Goal: Transaction & Acquisition: Purchase product/service

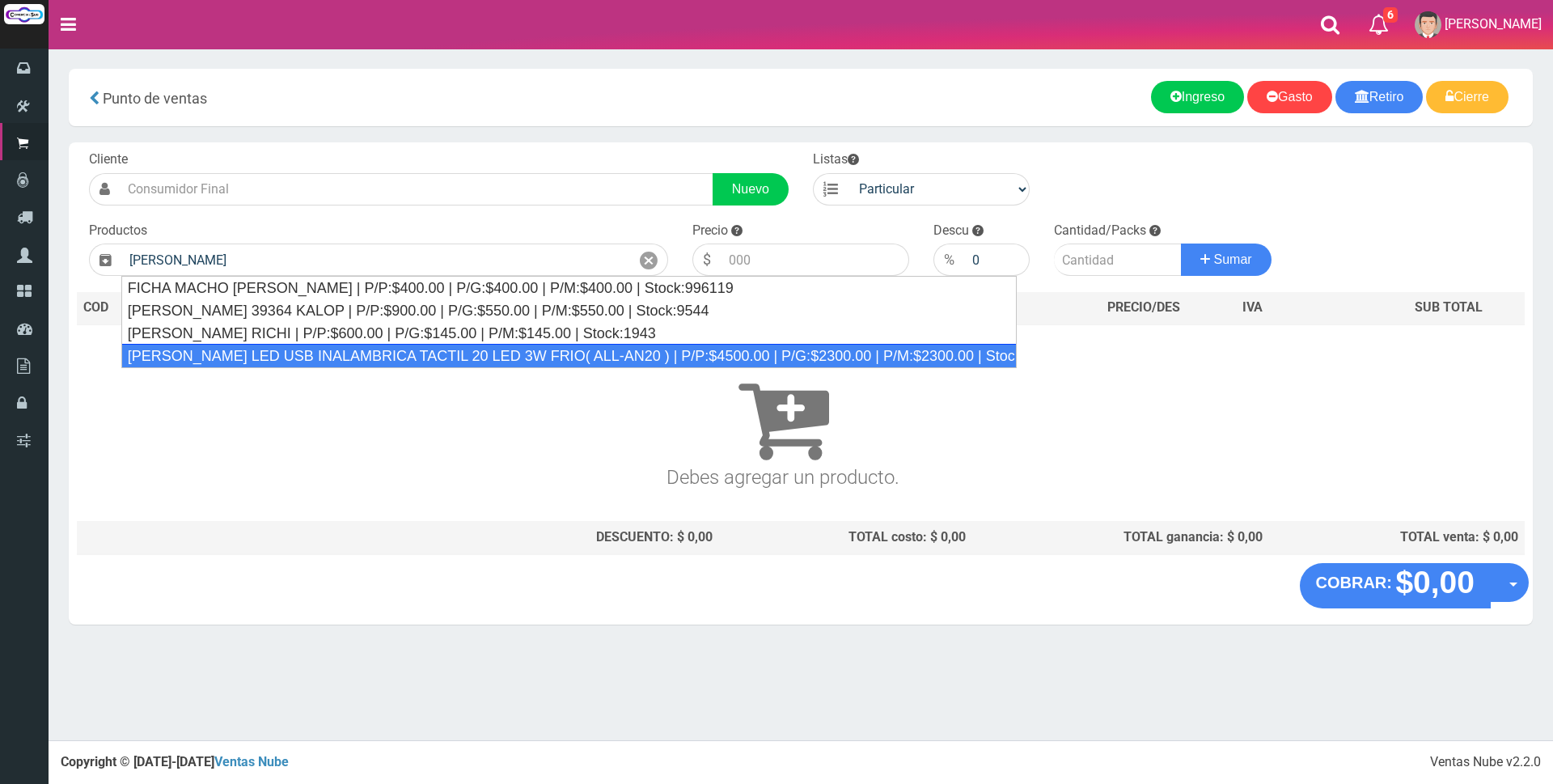
click at [589, 365] on div "VELADOR LED USB INALAMBRICA TACTIL 20 LED 3W FRIO( ALL-AN20 ) | P/P:$4500.00 | …" at bounding box center [569, 355] width 896 height 24
type input "VELADOR LED USB INALAMBRICA TACTIL 20 LED 3W FRIO( ALL-AN20 ) | P/P:$4500.00 | …"
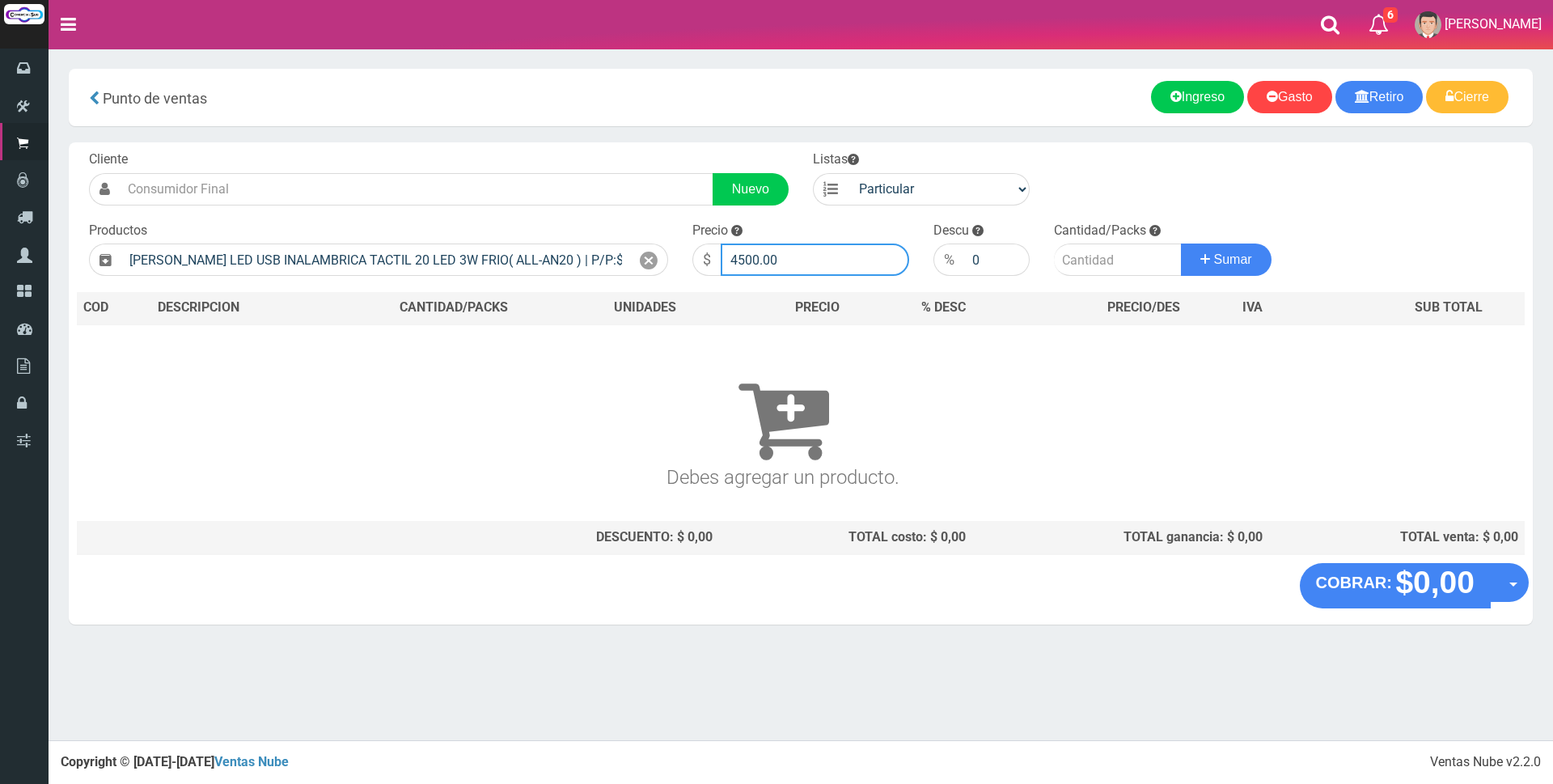
click at [805, 251] on input "4500.00" at bounding box center [815, 259] width 188 height 32
type input "4"
type input "14000"
click at [1096, 264] on input "number" at bounding box center [1118, 259] width 128 height 32
type input "1"
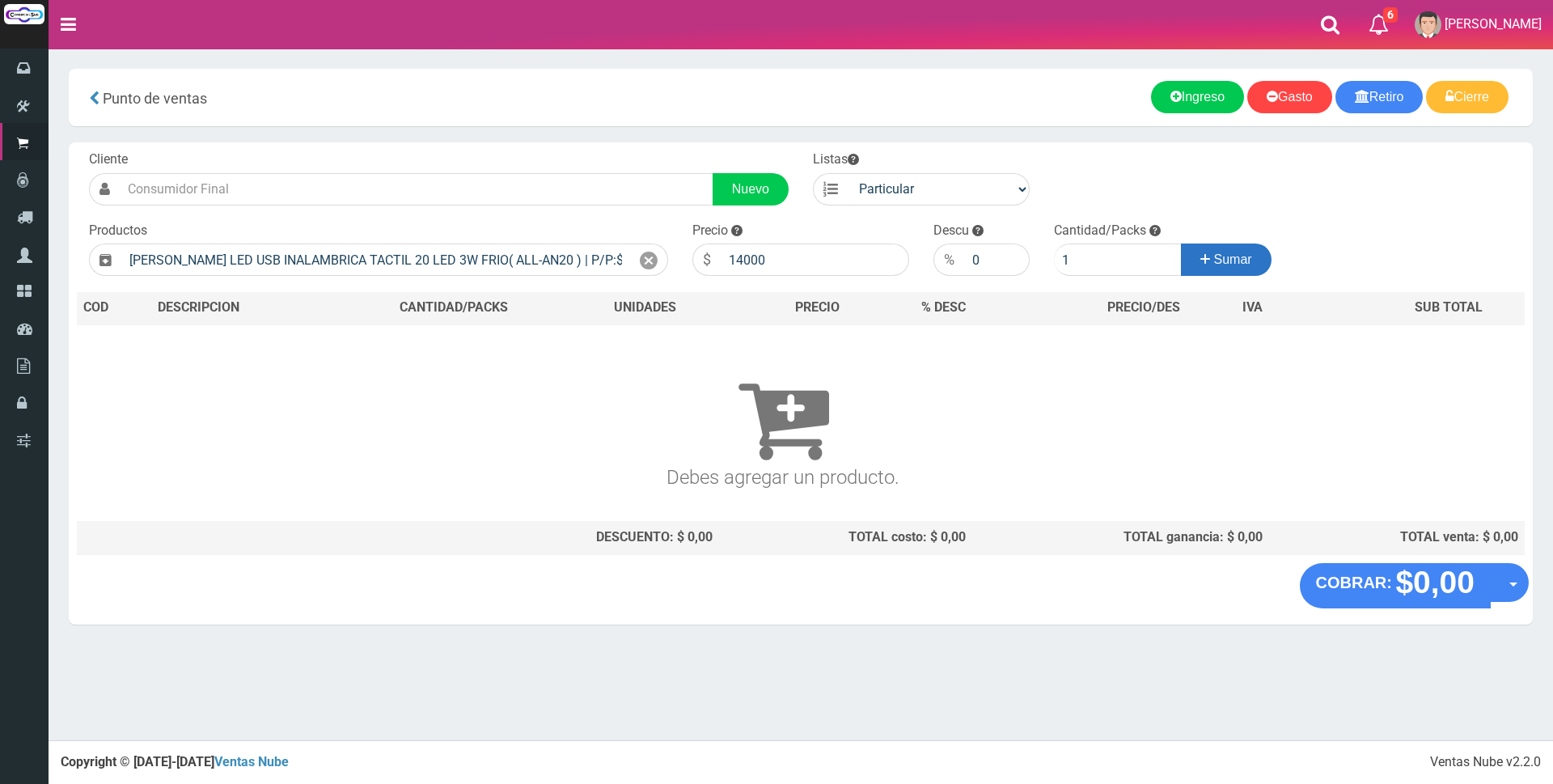
click at [1215, 256] on span "Sumar" at bounding box center [1233, 258] width 38 height 13
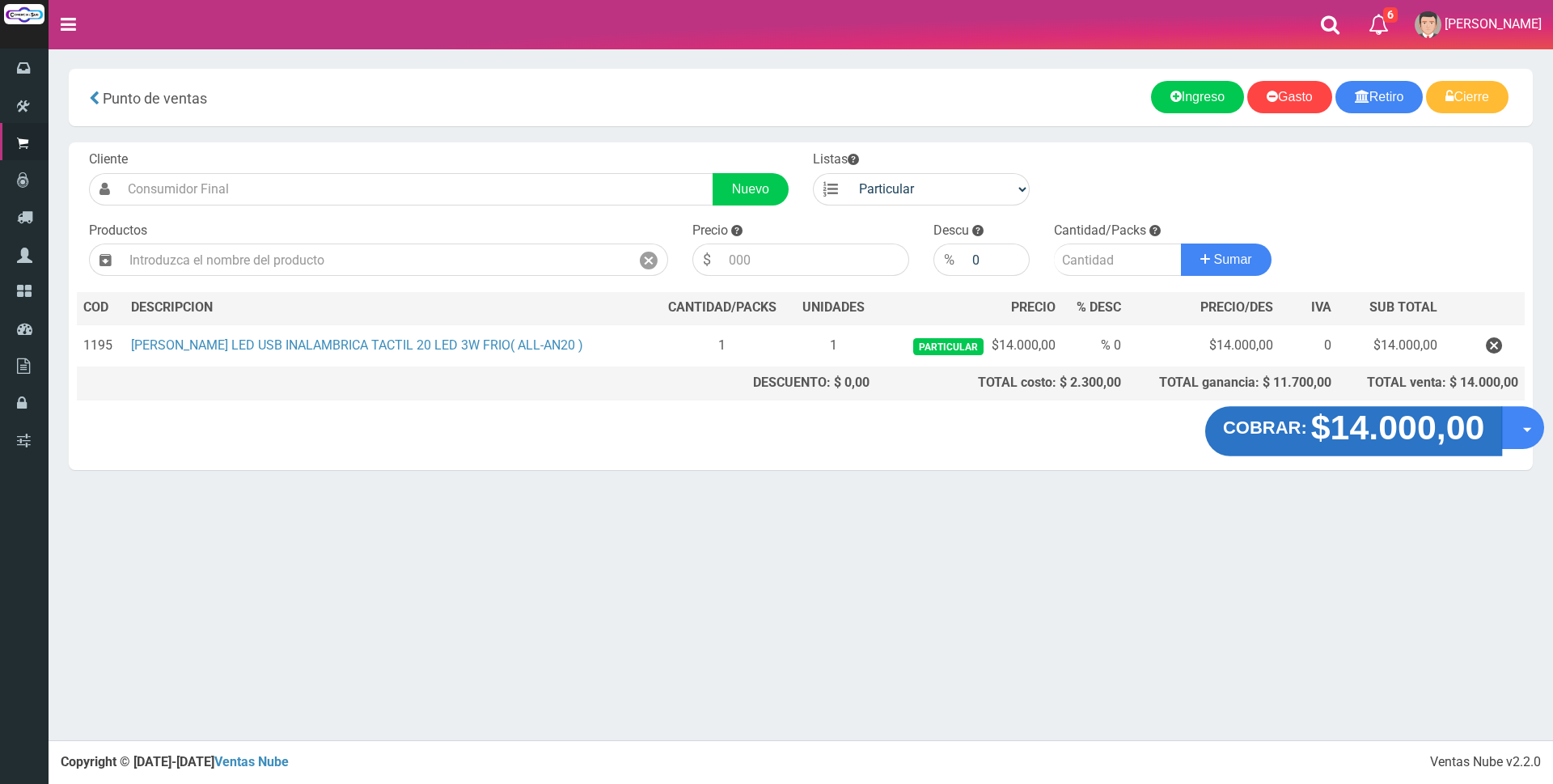
click at [1335, 429] on strong "$14.000,00" at bounding box center [1398, 427] width 174 height 38
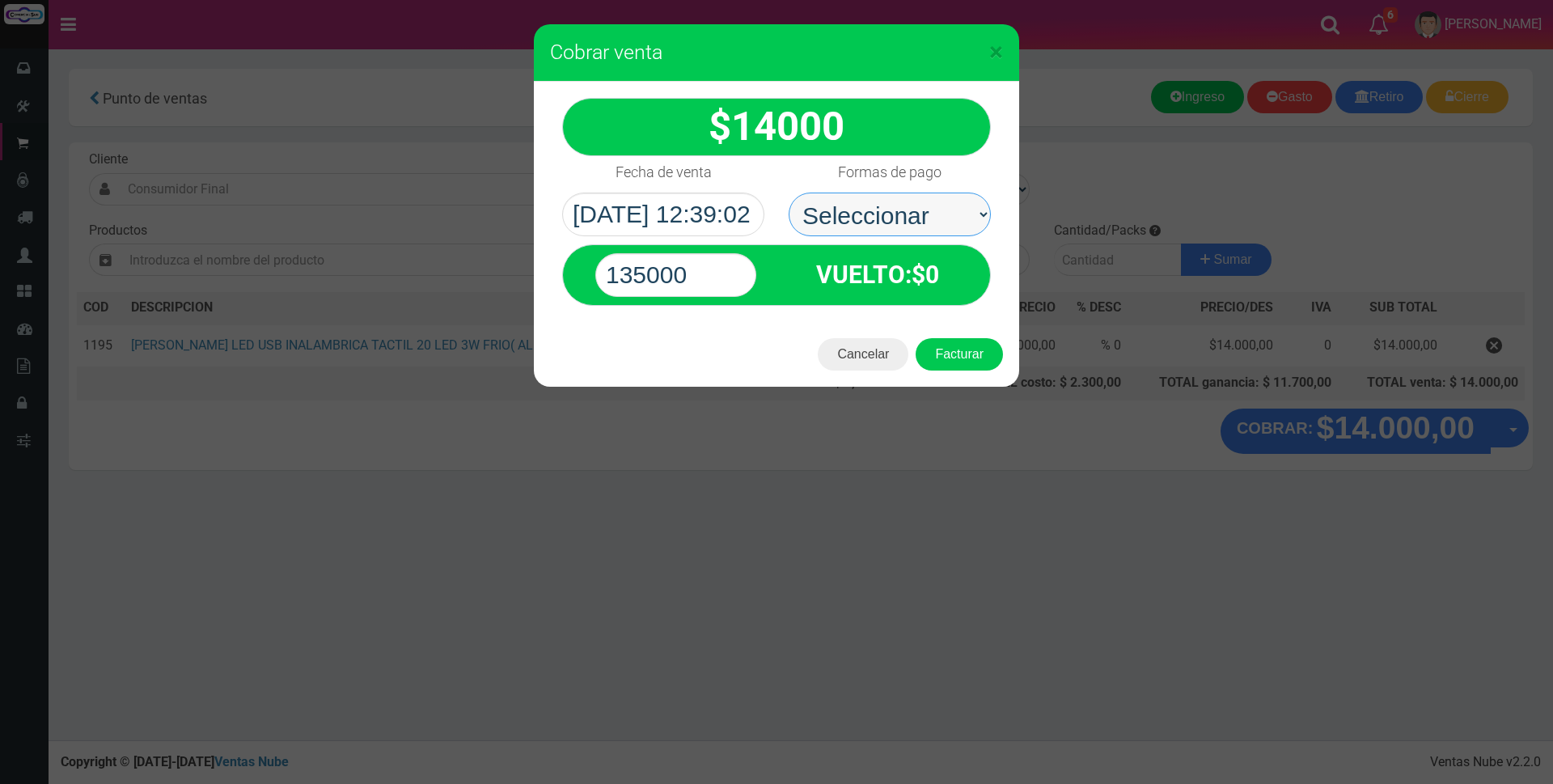
click at [914, 220] on select "Seleccionar Efectivo Tarjeta de Crédito Depósito Débito" at bounding box center [890, 214] width 202 height 44
select select "Efectivo"
click at [788, 193] on select "Seleccionar Efectivo Tarjeta de Crédito Depósito Débito" at bounding box center [890, 214] width 202 height 44
click at [751, 278] on input "135000" at bounding box center [676, 274] width 161 height 44
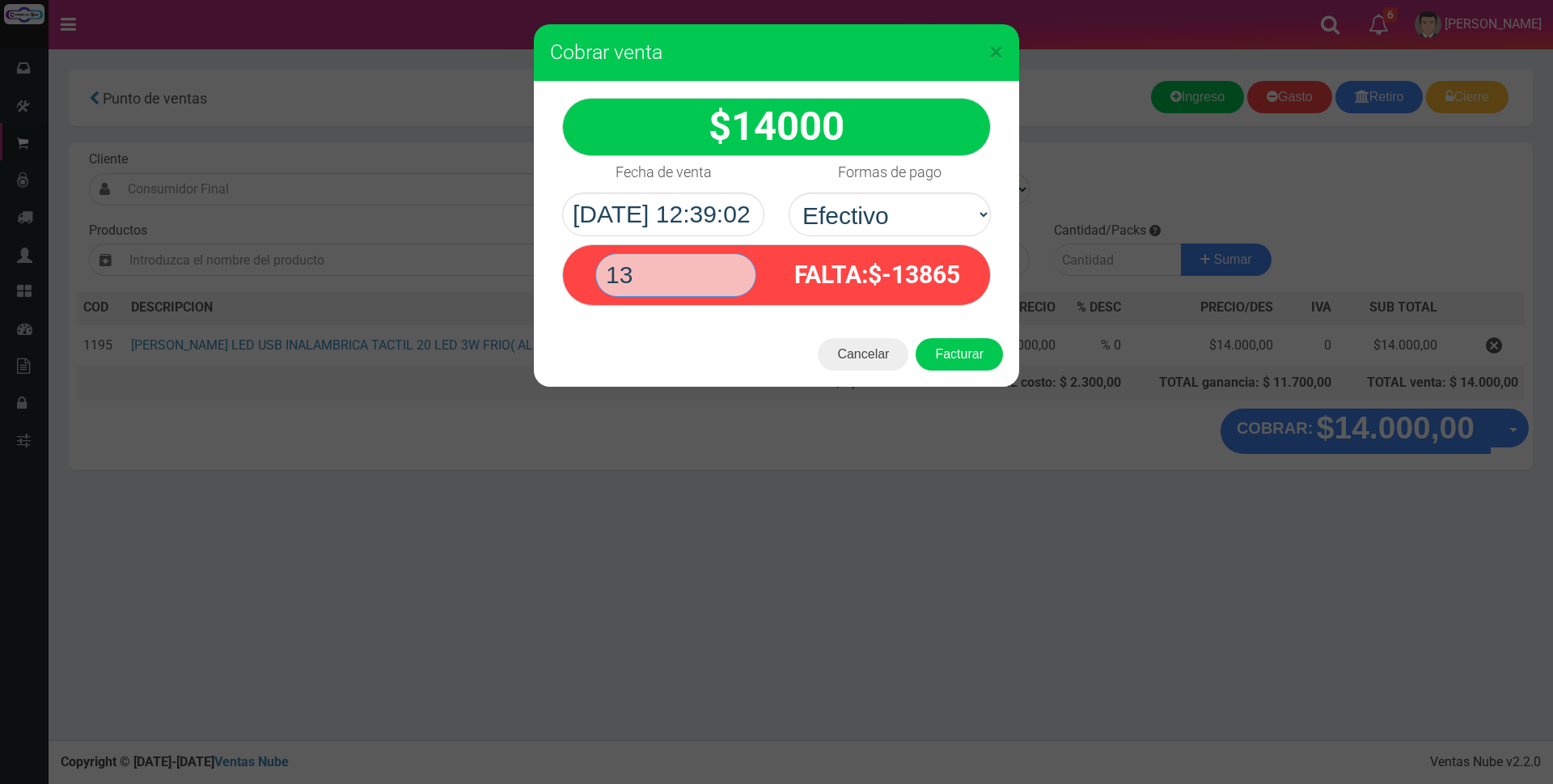
type input "1"
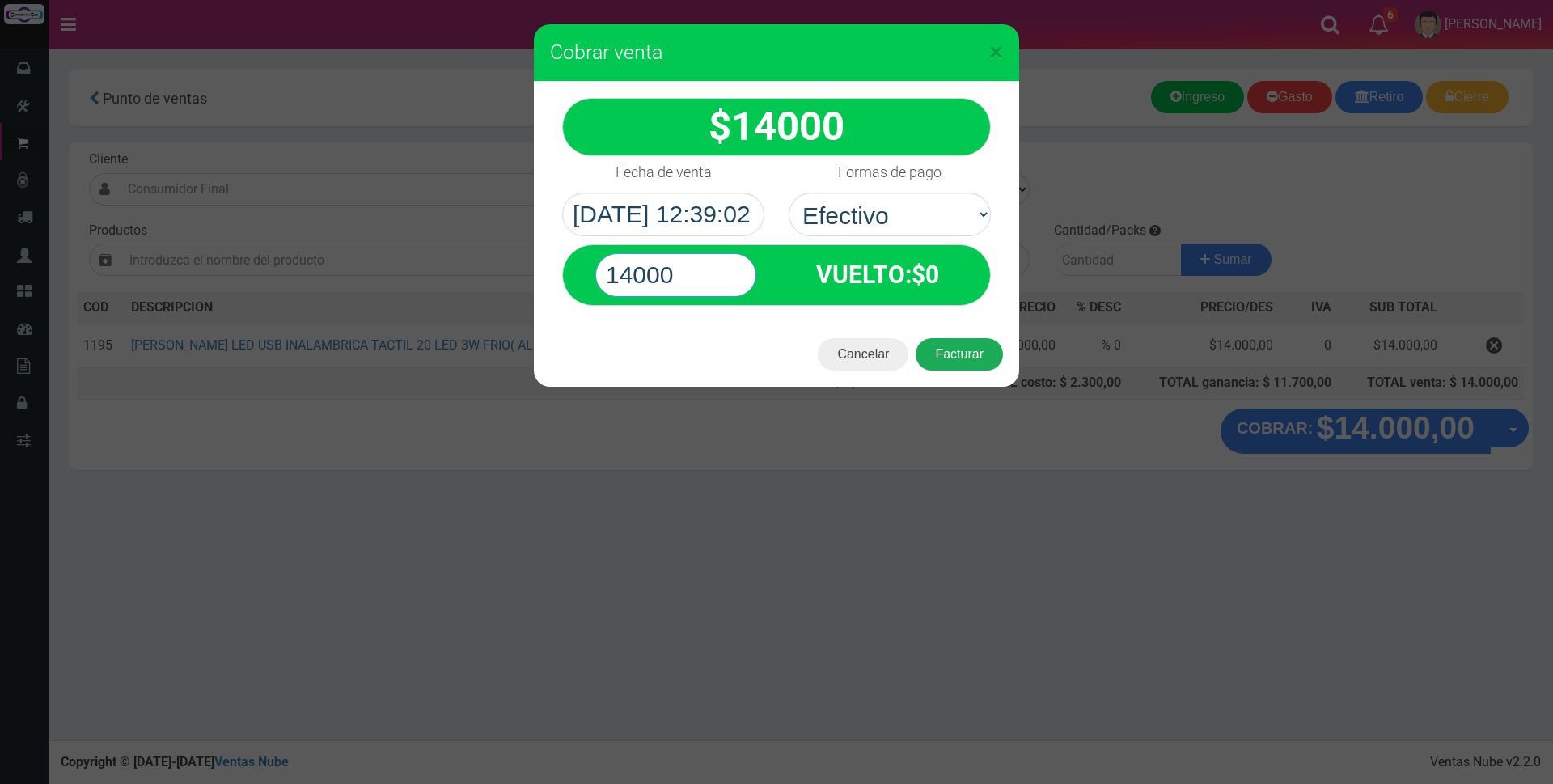
type input "14000"
click at [946, 347] on button "Facturar" at bounding box center [959, 354] width 87 height 32
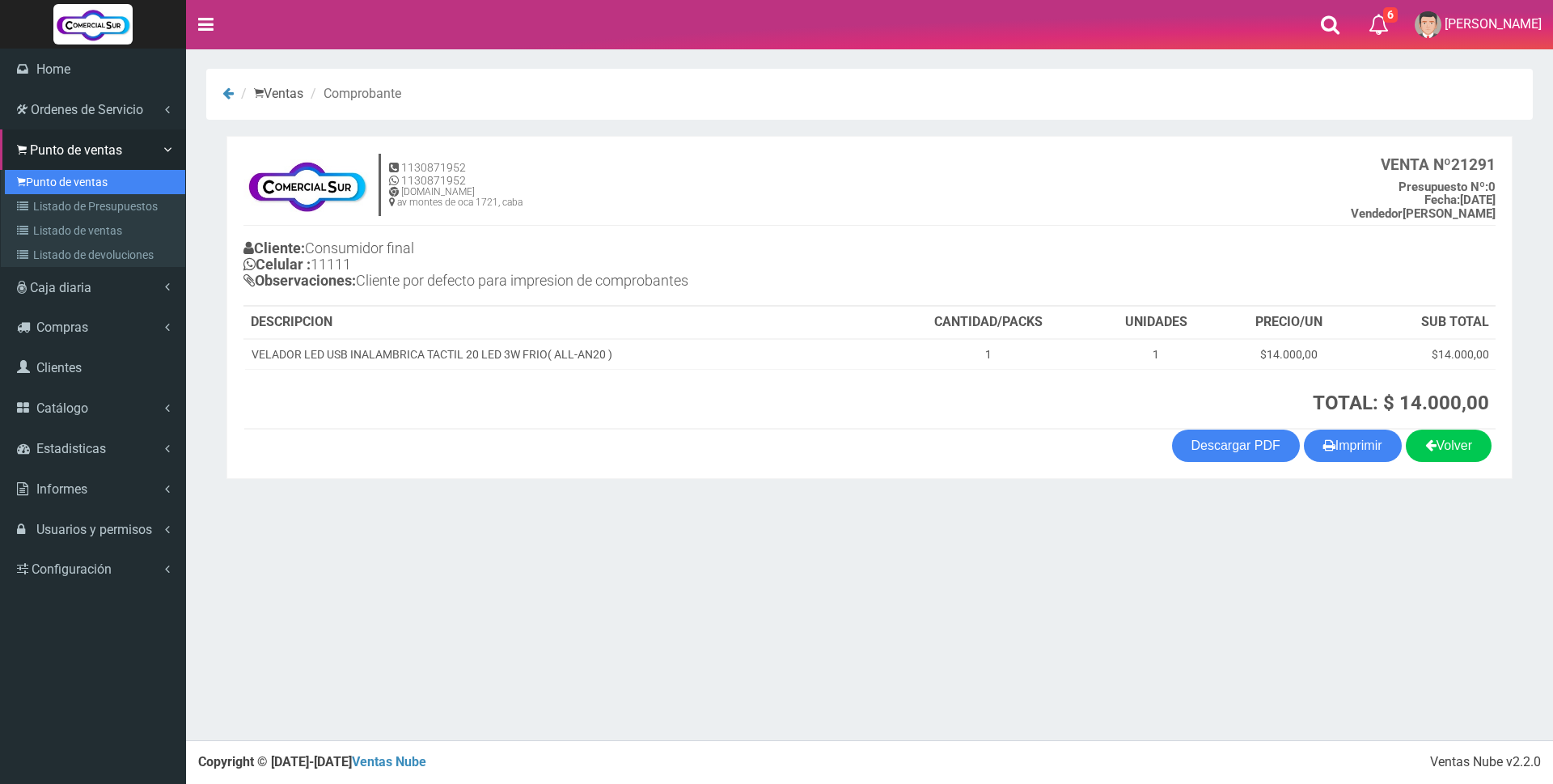
click at [49, 179] on link "Punto de ventas" at bounding box center [94, 181] width 180 height 24
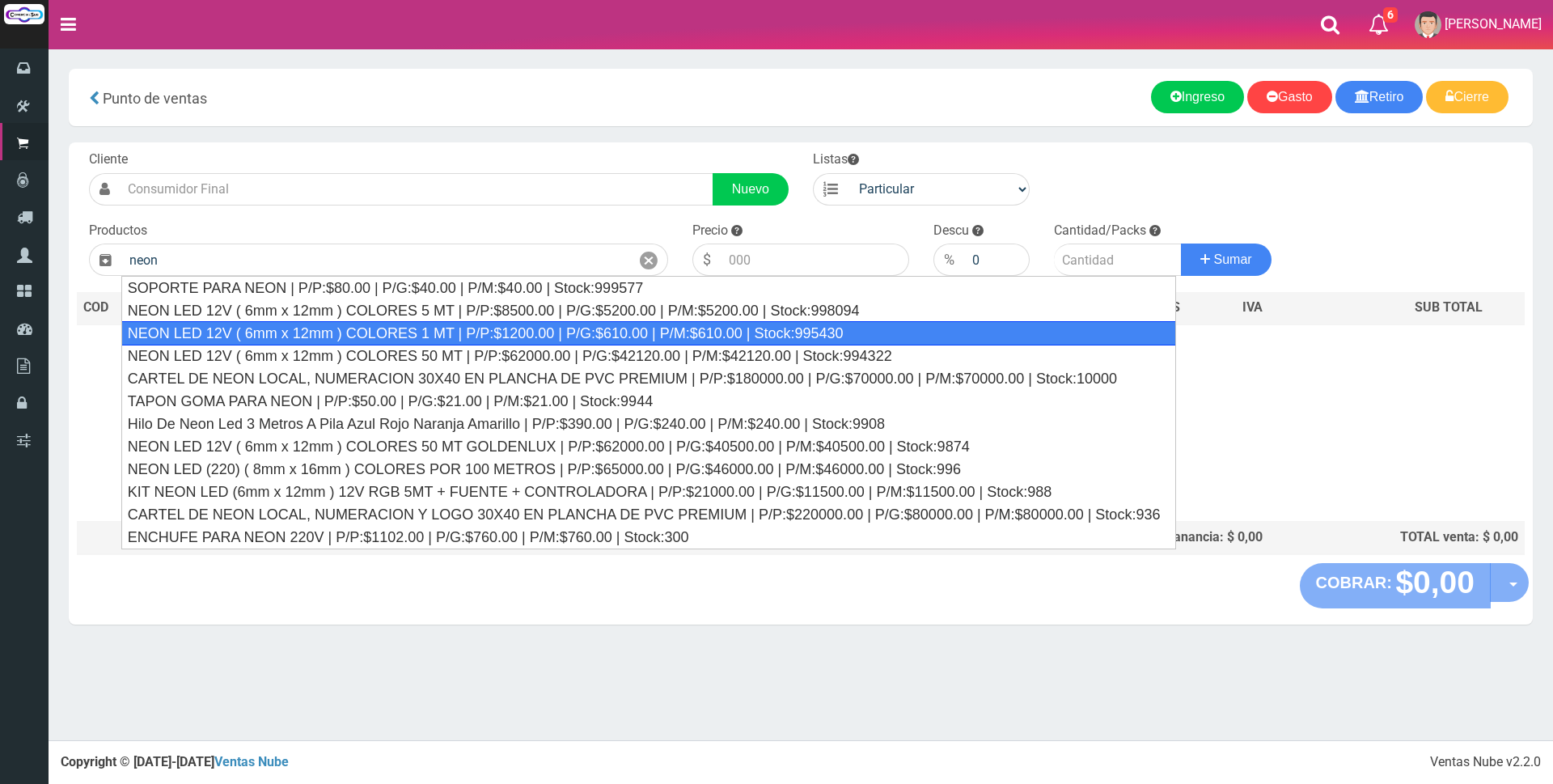
click at [360, 332] on div "NEON LED 12V ( 6mm x 12mm ) COLORES 1 MT | P/P:$1200.00 | P/G:$610.00 | P/M:$61…" at bounding box center [649, 333] width 1056 height 24
type input "NEON LED 12V ( 6mm x 12mm ) COLORES 1 MT | P/P:$1200.00 | P/G:$610.00 | P/M:$61…"
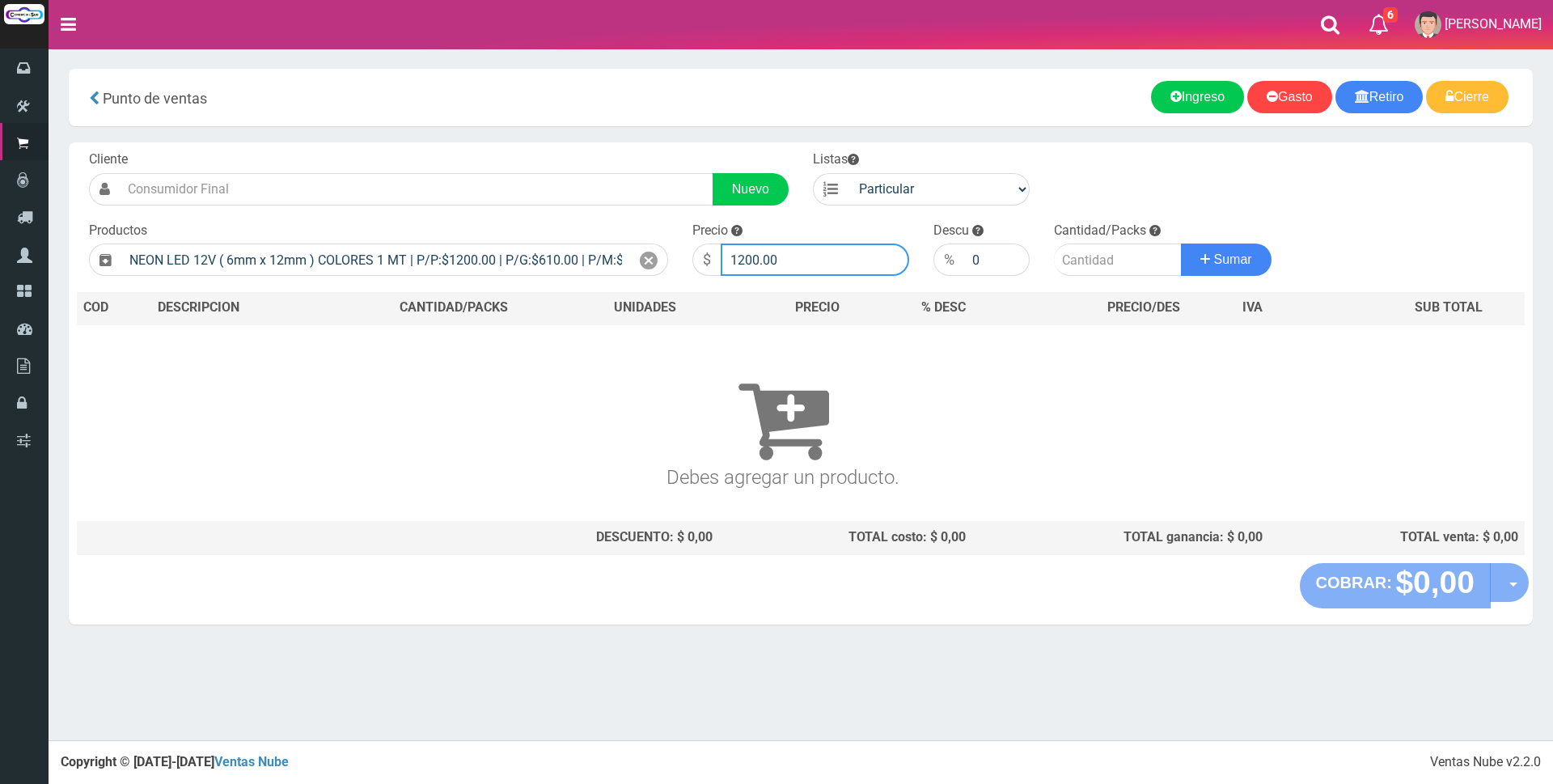
click at [819, 259] on input "1200.00" at bounding box center [815, 259] width 188 height 32
type input "1"
type input "2500"
click at [1089, 255] on input "number" at bounding box center [1118, 259] width 128 height 32
type input "8"
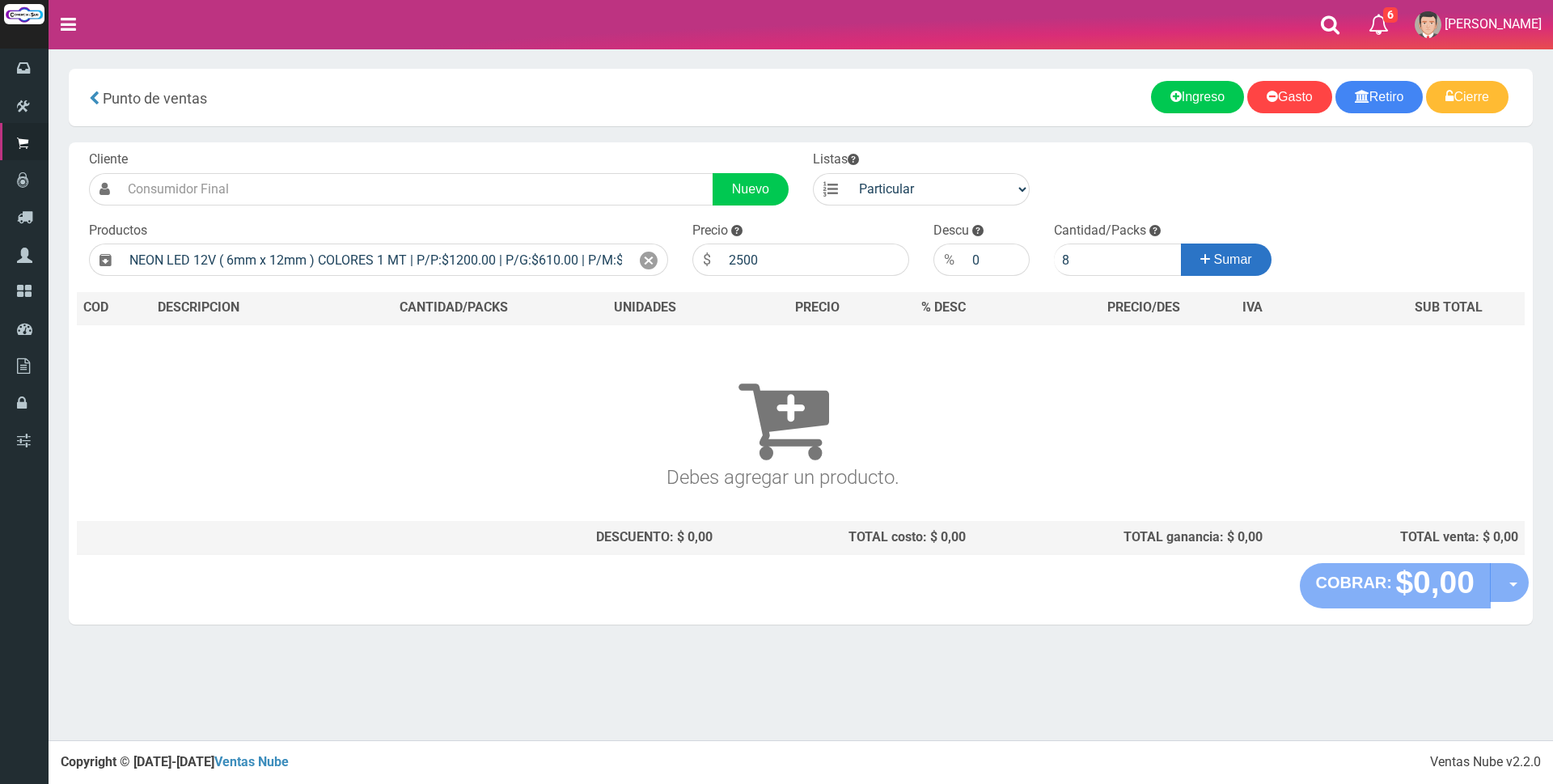
click at [1245, 260] on span "Sumar" at bounding box center [1233, 258] width 38 height 13
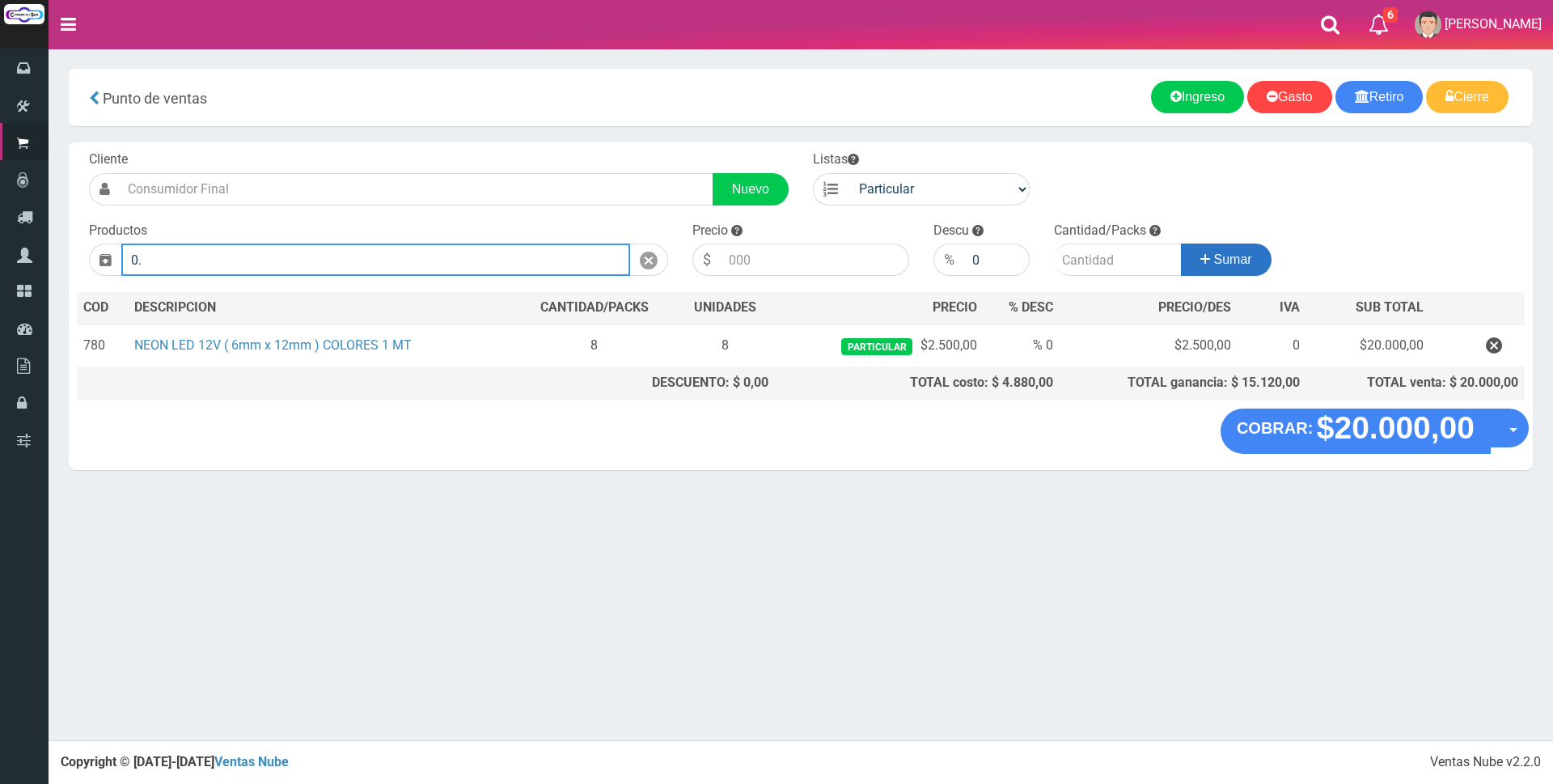
type input "0"
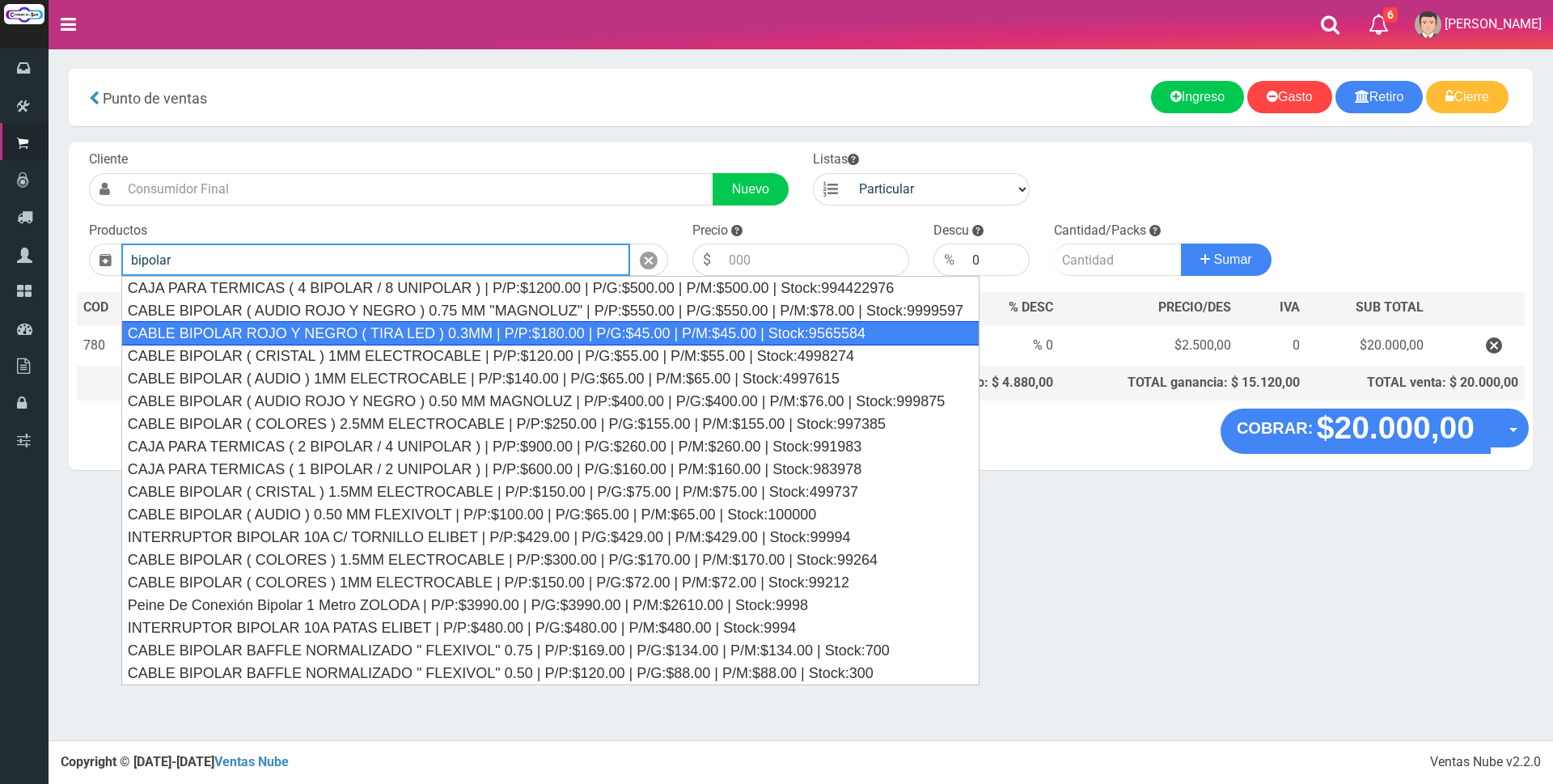
click at [833, 334] on div "CABLE BIPOLAR ROJO Y NEGRO ( TIRA LED ) 0.3MM | P/P:$180.00 | P/G:$45.00 | P/M:…" at bounding box center [551, 333] width 859 height 24
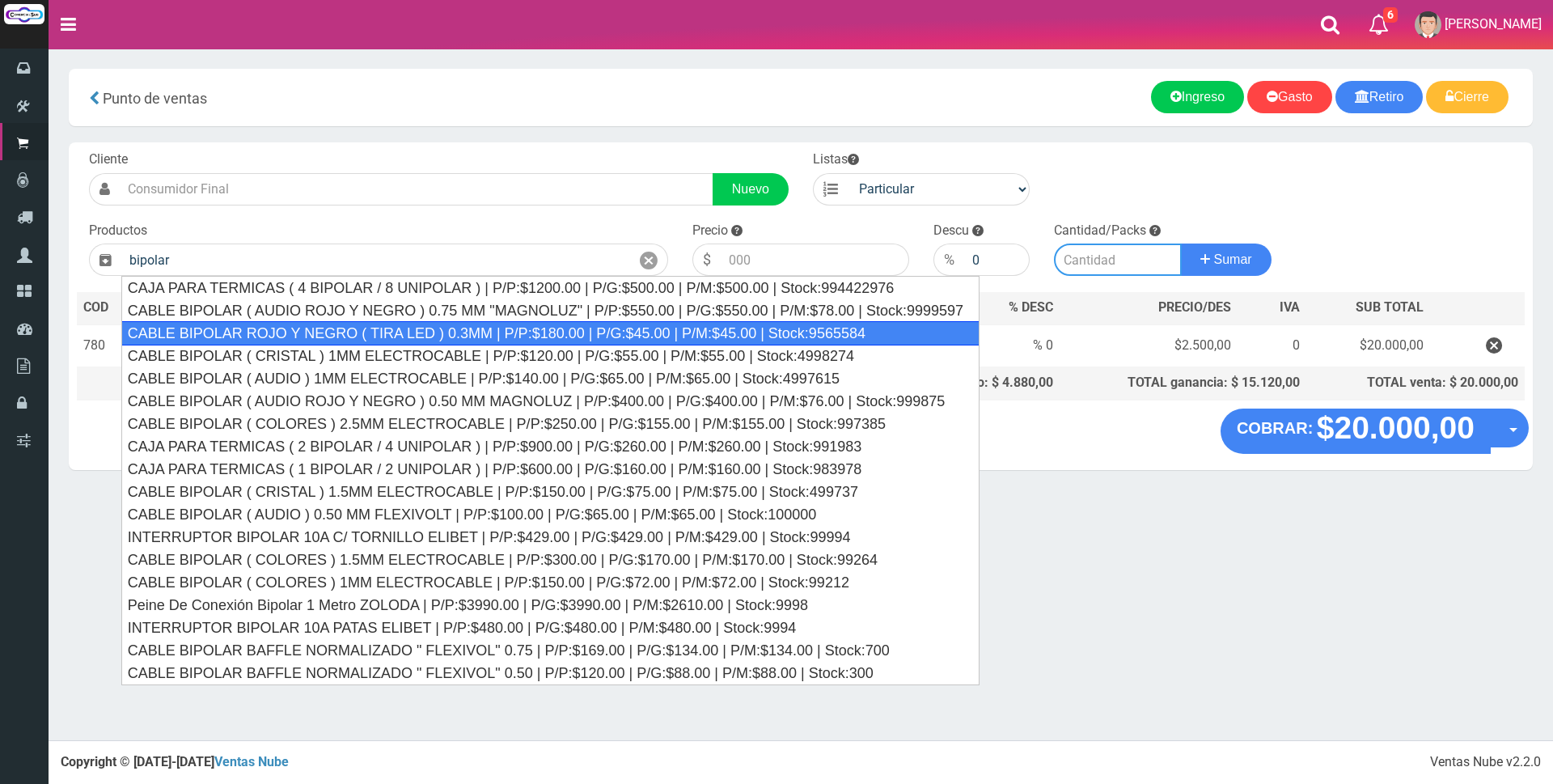
type input "CABLE BIPOLAR ROJO Y NEGRO ( TIRA LED ) 0.3MM | P/P:$180.00 | P/G:$45.00 | P/M:…"
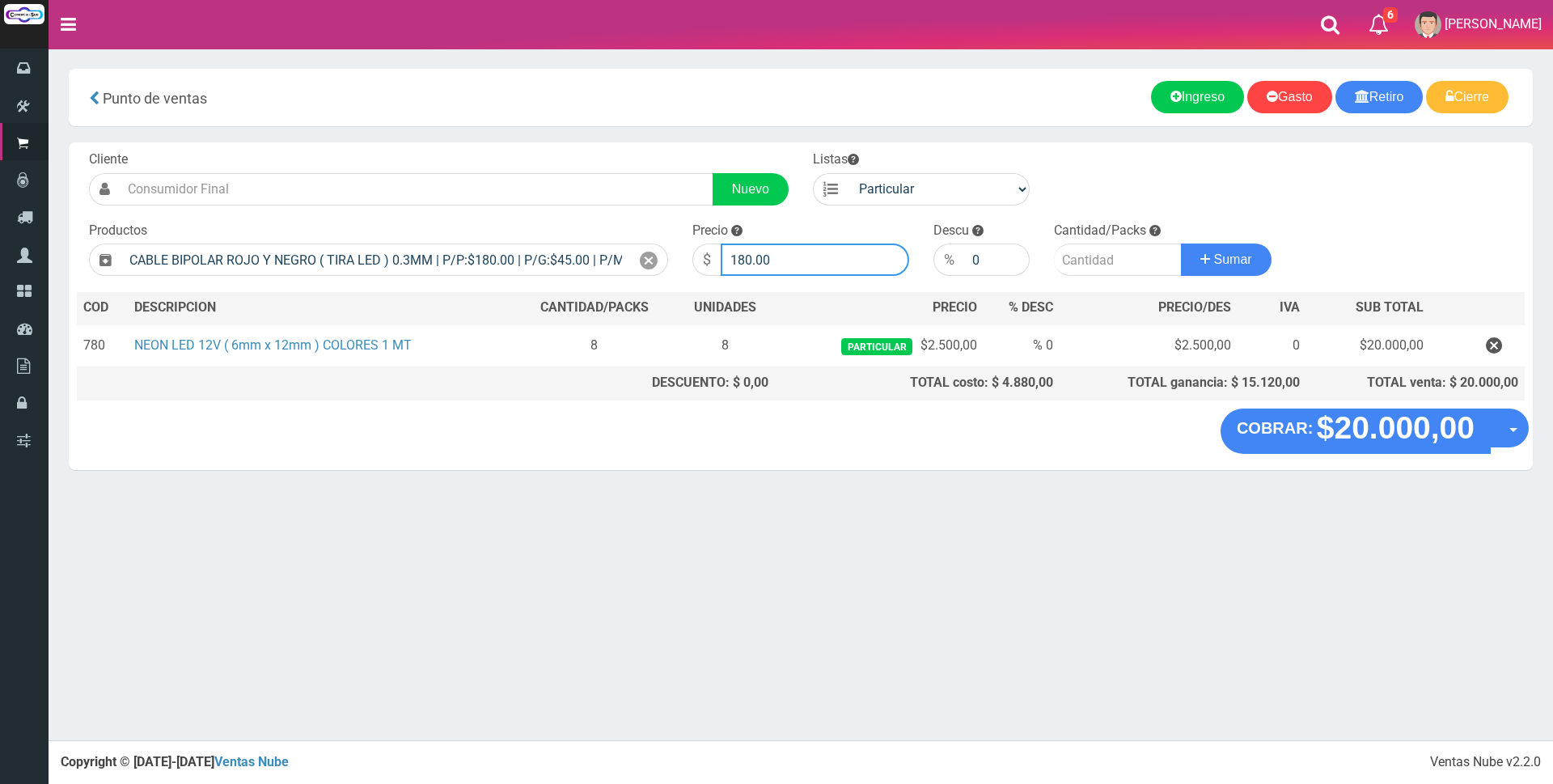
click at [827, 259] on input "180.00" at bounding box center [815, 259] width 188 height 32
type input "1"
type input "600"
click at [1101, 262] on input "number" at bounding box center [1118, 259] width 128 height 32
type input "5"
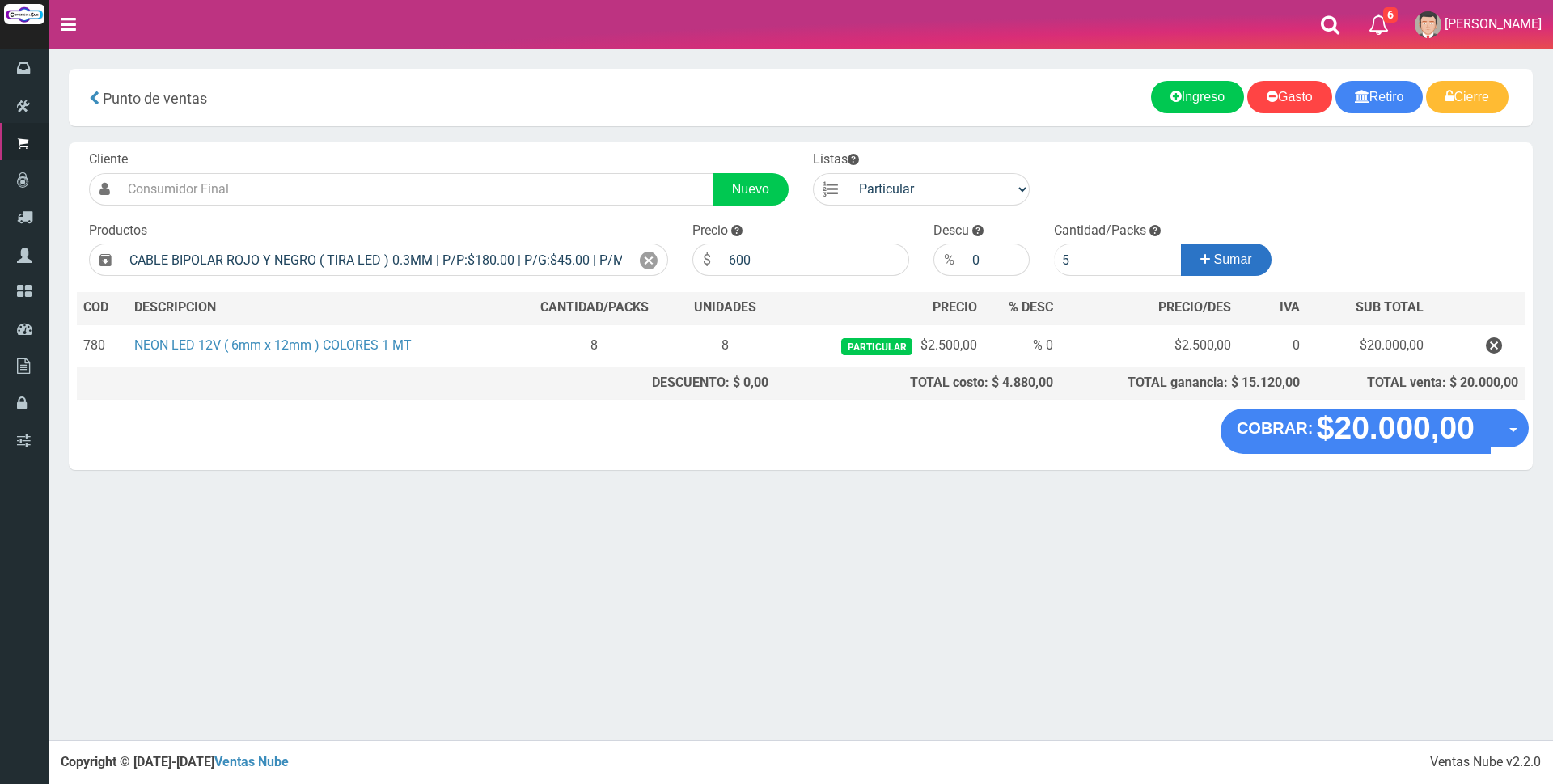
click at [1215, 260] on span "Sumar" at bounding box center [1233, 258] width 38 height 13
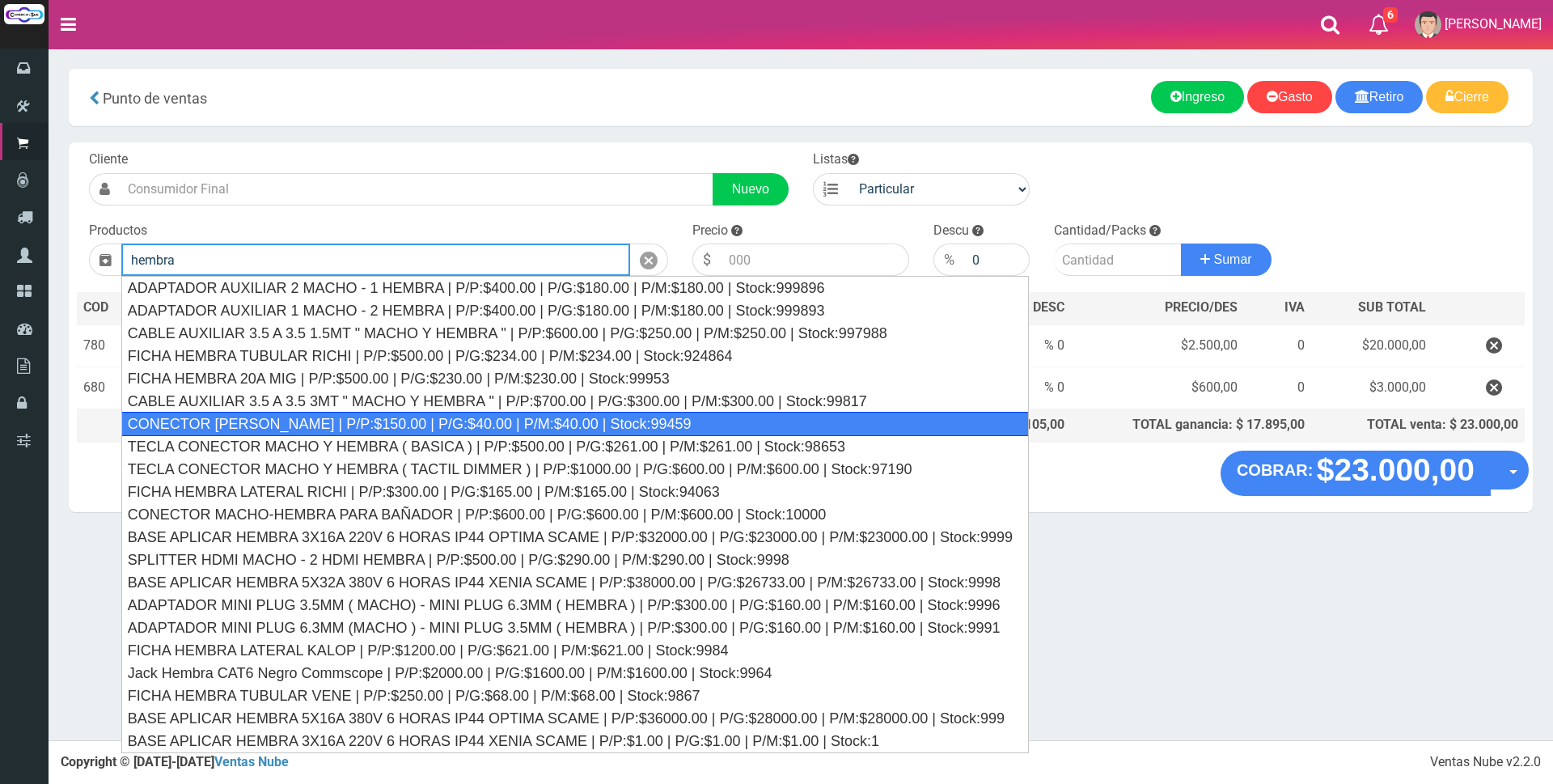
click at [503, 427] on div "CONECTOR JACK HEMBRA | P/P:$150.00 | P/G:$40.00 | P/M:$40.00 | Stock:99459" at bounding box center [575, 424] width 908 height 24
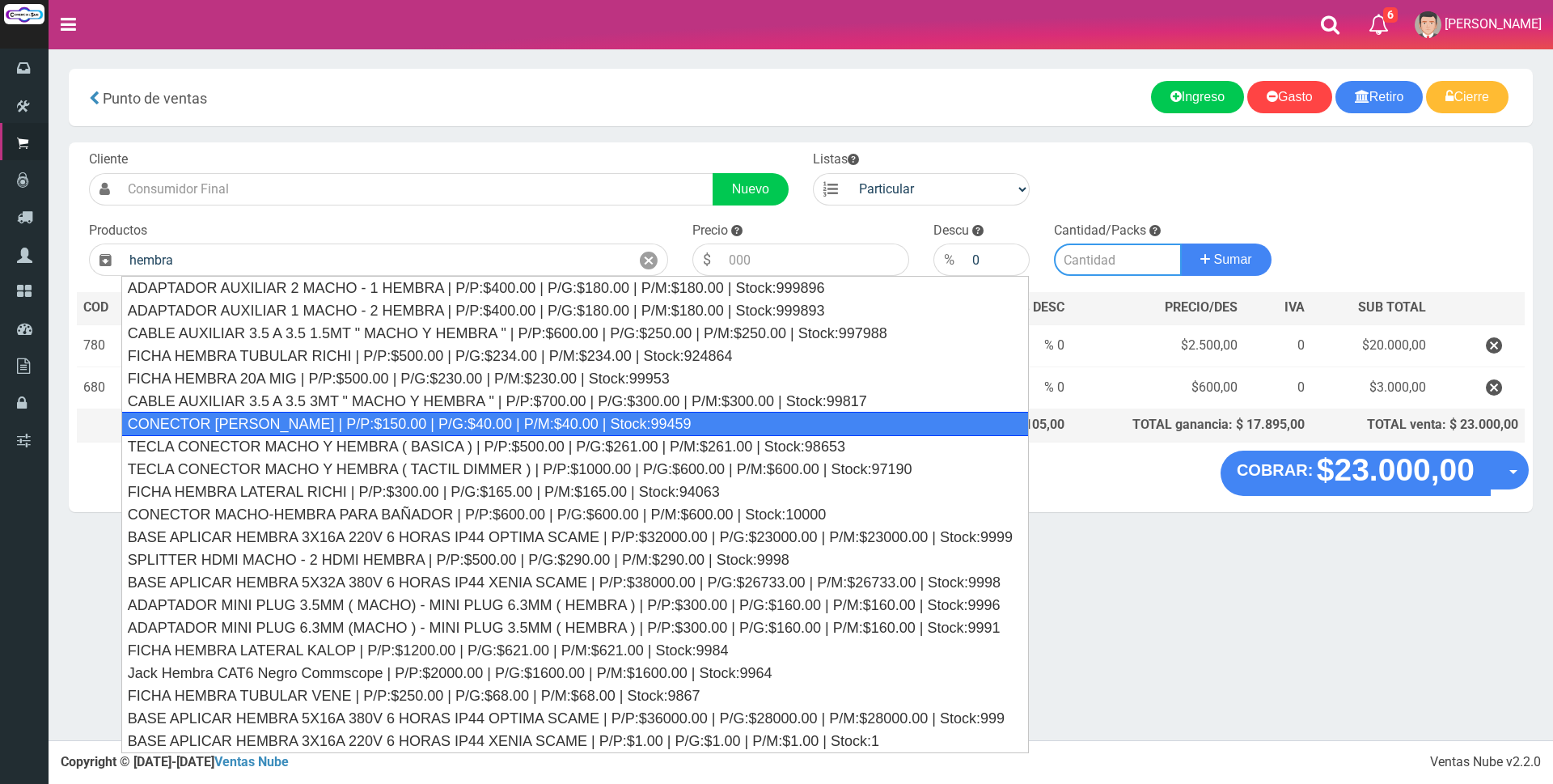
type input "CONECTOR JACK HEMBRA | P/P:$150.00 | P/G:$40.00 | P/M:$40.00 | Stock:99459"
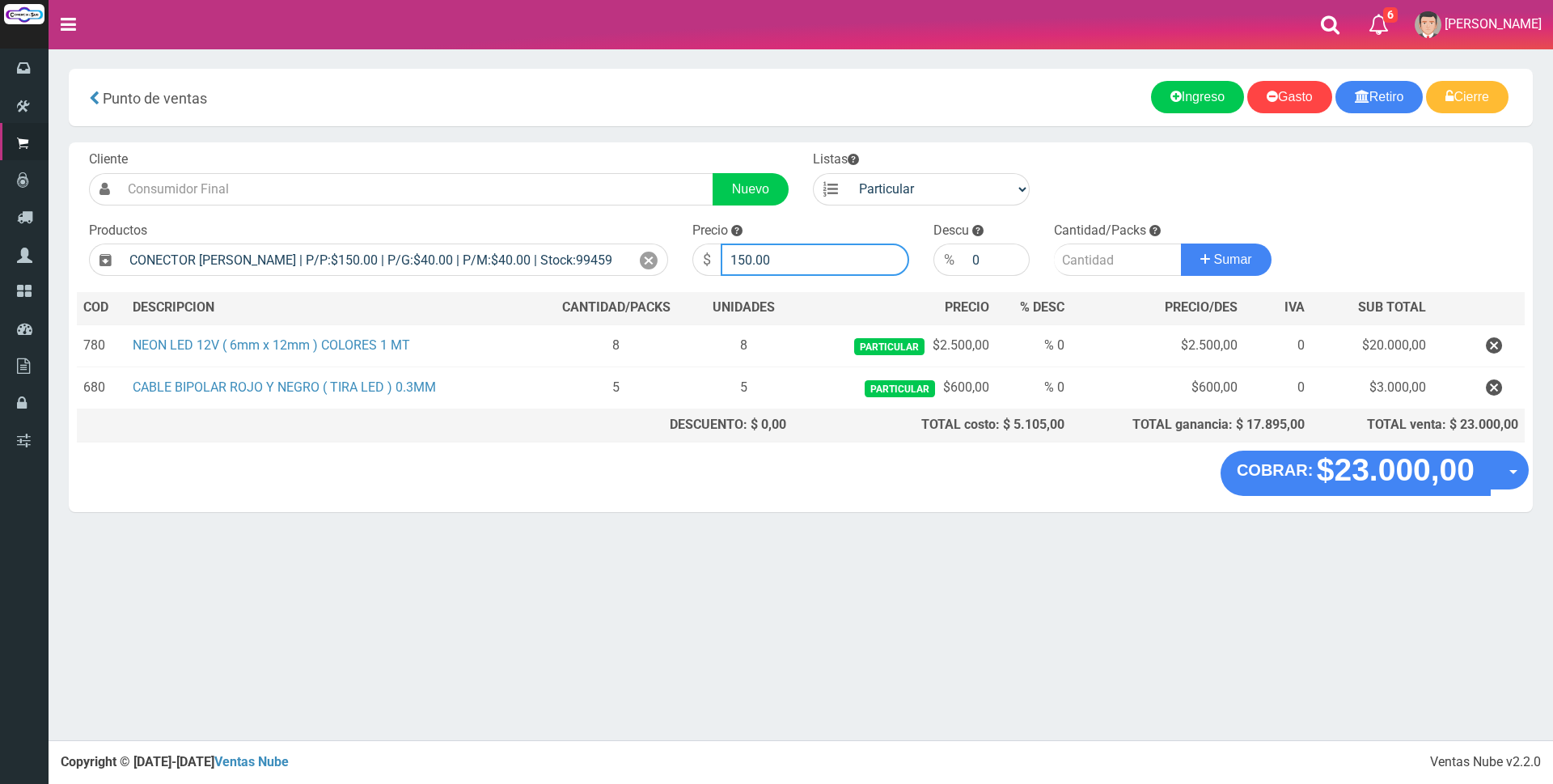
click at [803, 264] on input "150.00" at bounding box center [815, 259] width 188 height 32
type input "1"
type input "1500"
click at [1109, 266] on input "number" at bounding box center [1118, 259] width 128 height 32
type input "2"
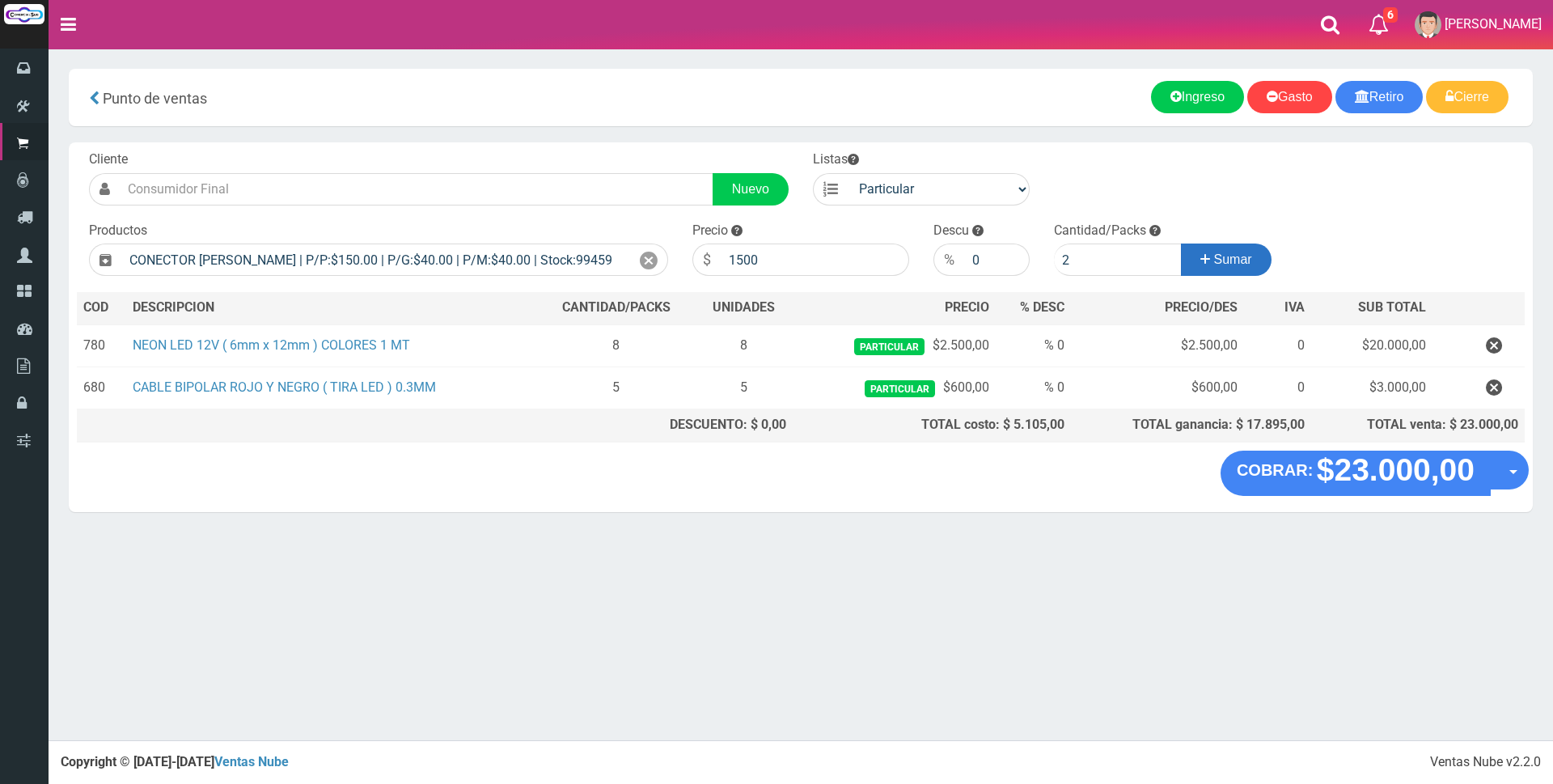
click at [1237, 264] on span "Sumar" at bounding box center [1233, 258] width 38 height 13
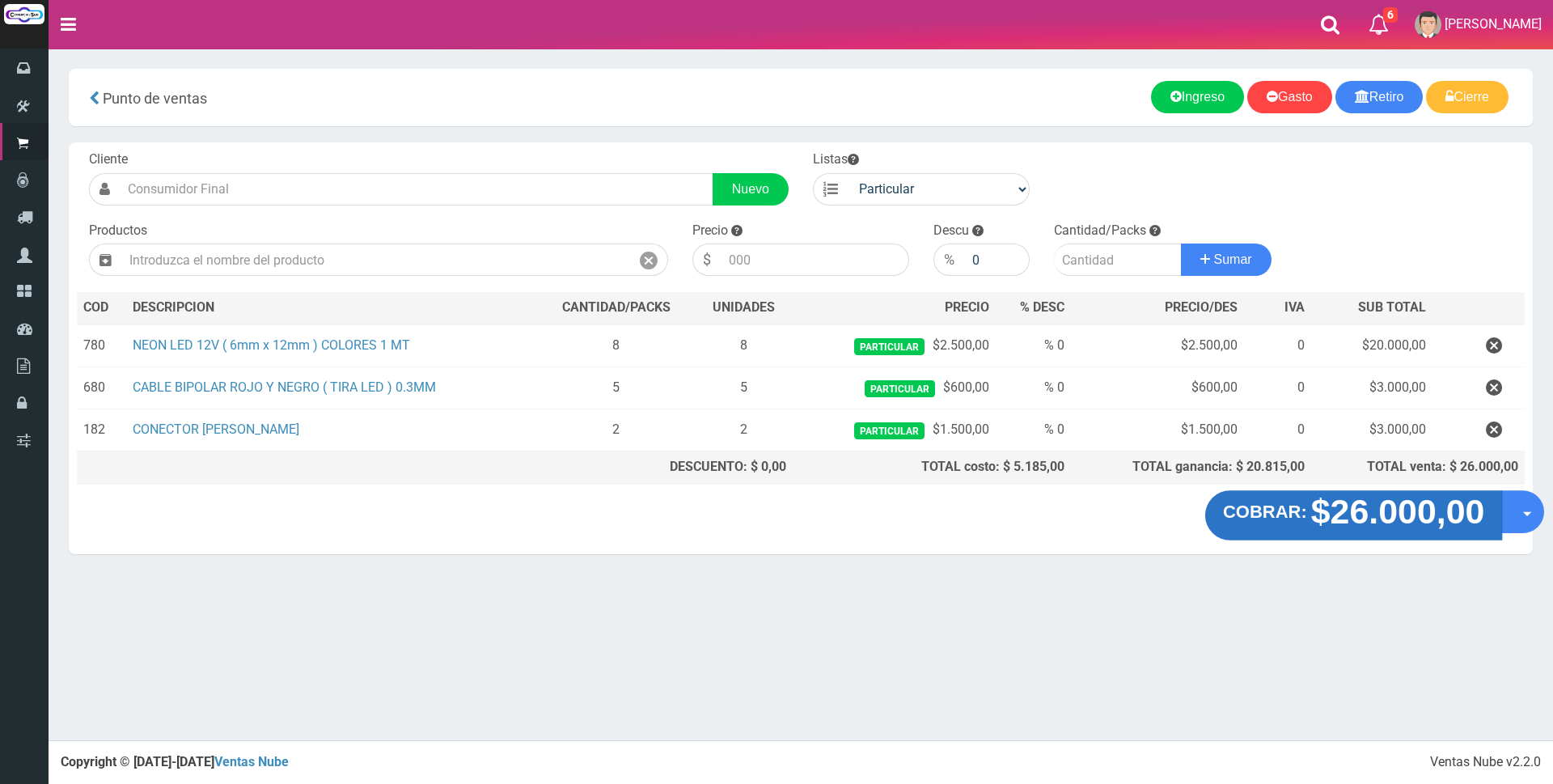
click at [1450, 520] on strong "$26.000,00" at bounding box center [1398, 511] width 174 height 38
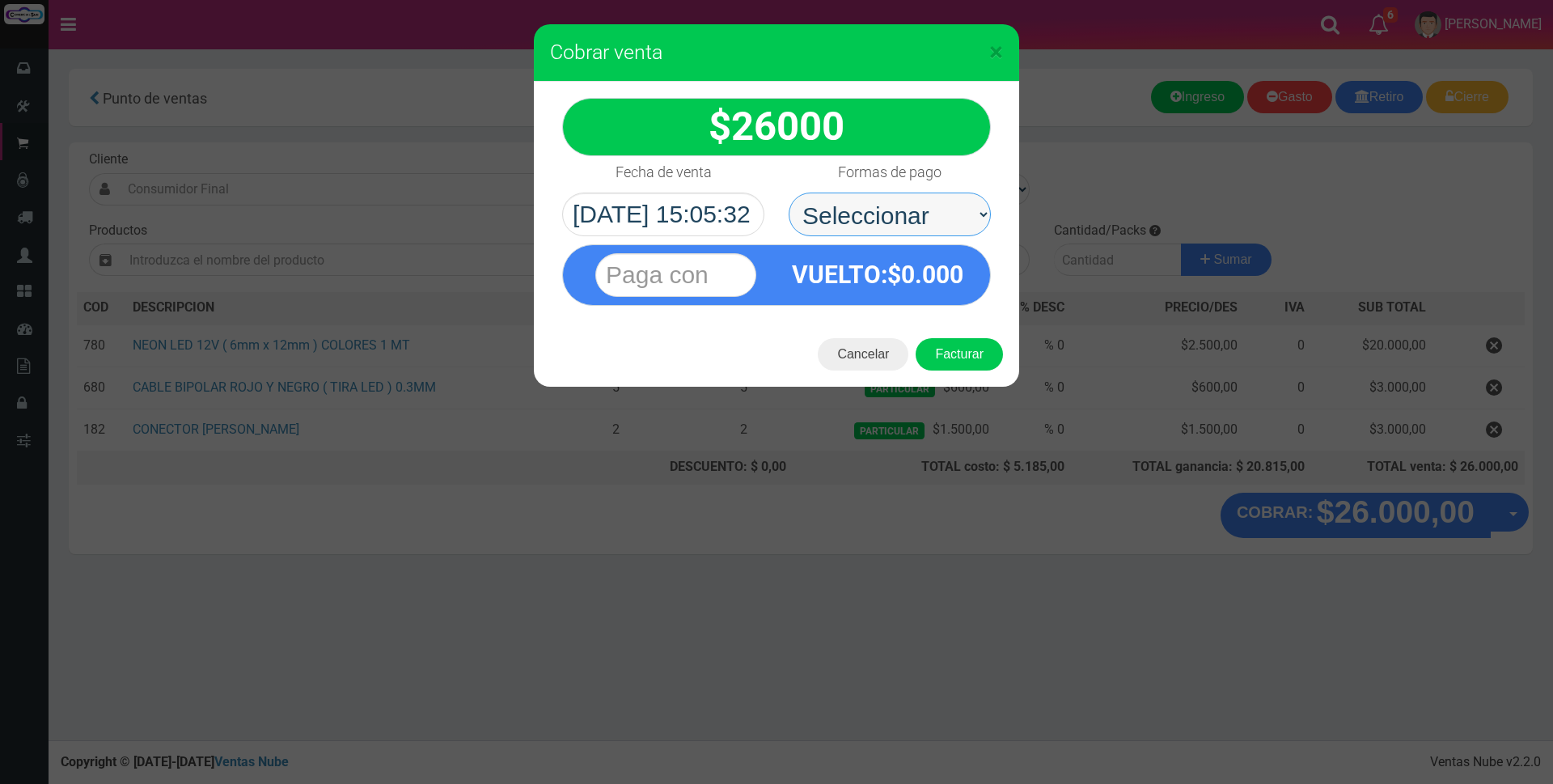
click at [878, 213] on select "Seleccionar Efectivo Tarjeta de Crédito Depósito Débito" at bounding box center [890, 214] width 202 height 44
select select "Efectivo"
click at [788, 193] on select "Seleccionar Efectivo Tarjeta de Crédito Depósito Débito" at bounding box center [890, 214] width 202 height 44
click at [724, 278] on input "text" at bounding box center [676, 274] width 161 height 44
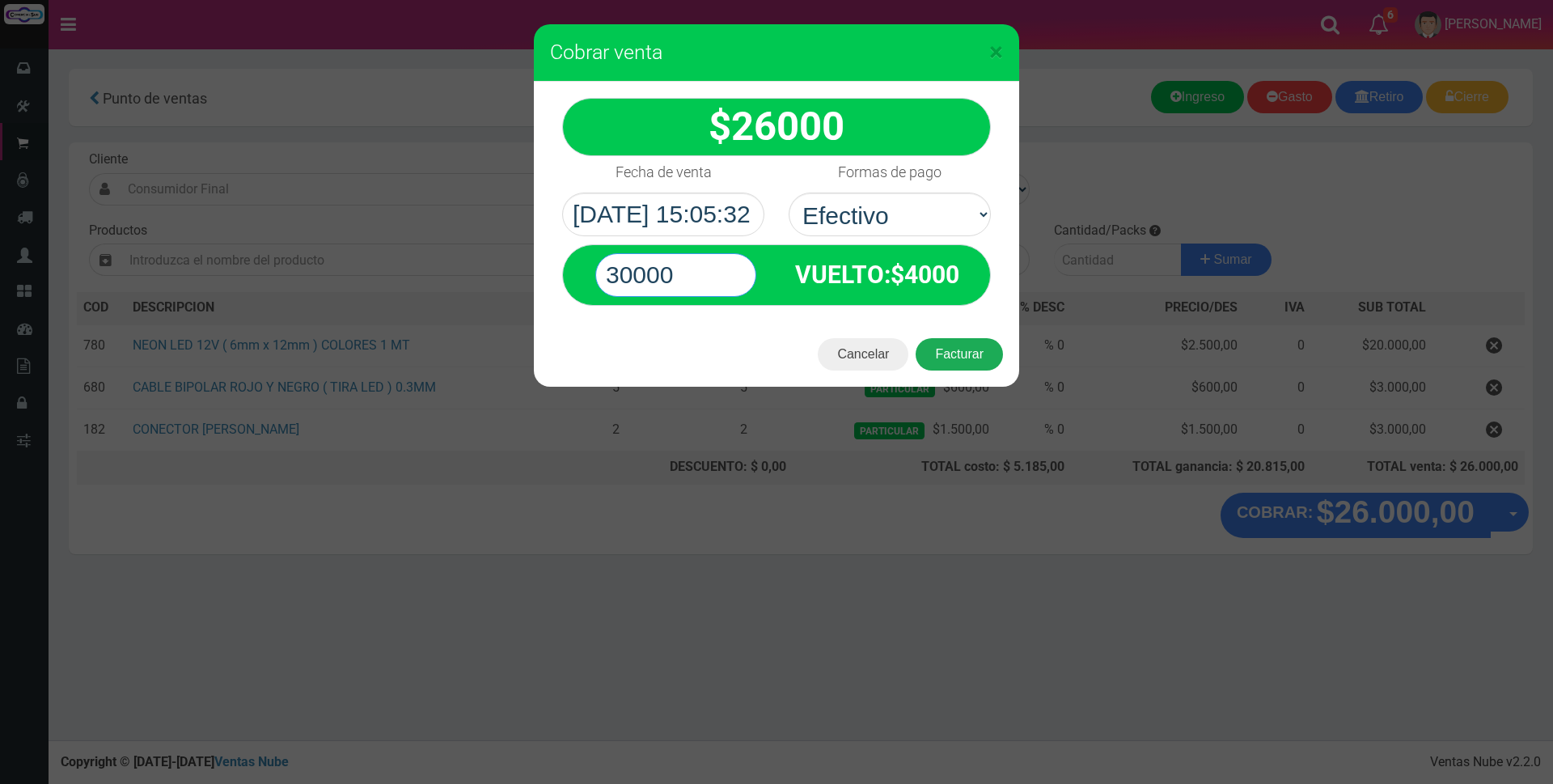
type input "30000"
click at [935, 351] on button "Facturar" at bounding box center [959, 354] width 87 height 32
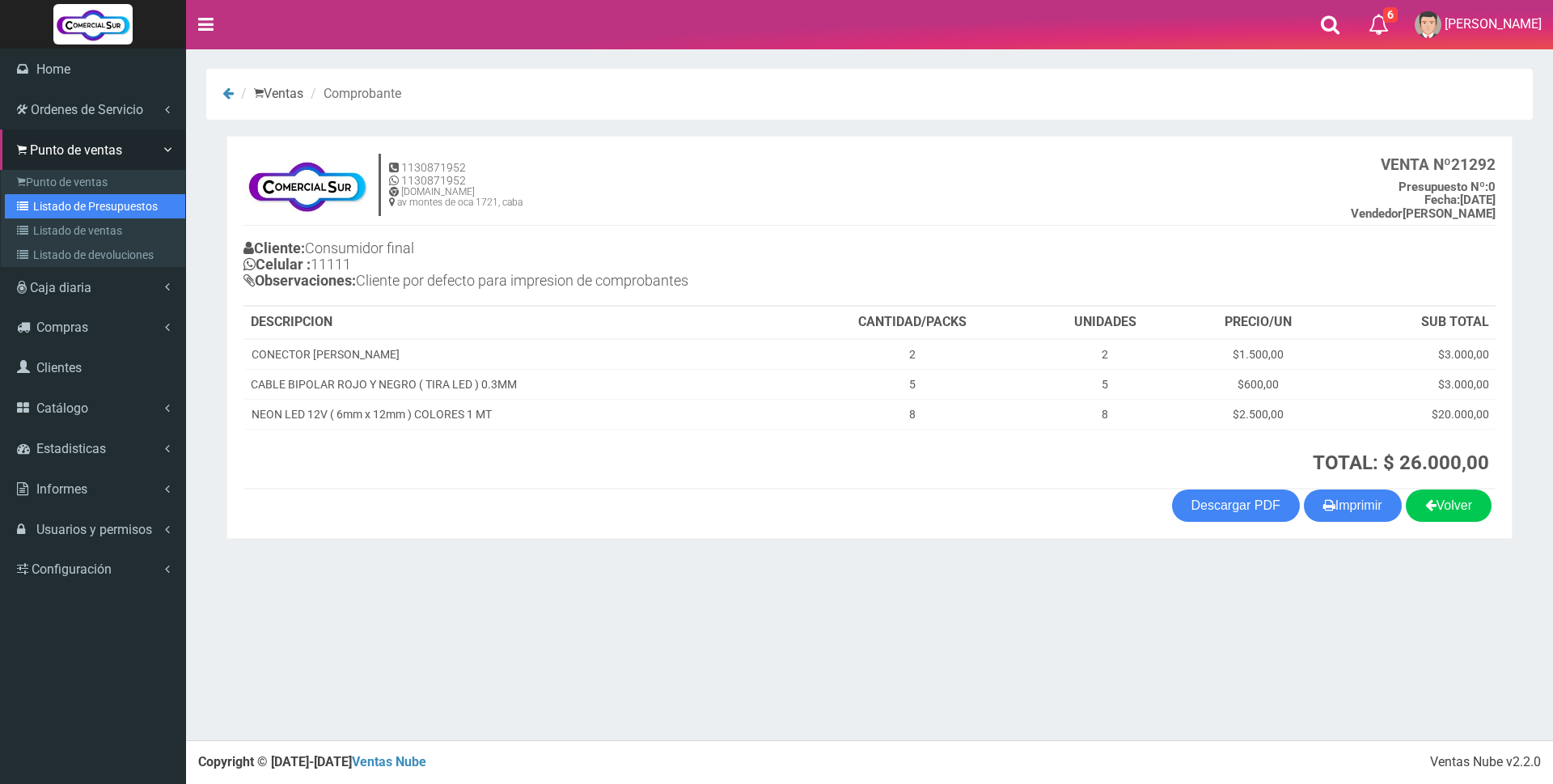
click at [100, 204] on link "Listado de Presupuestos" at bounding box center [94, 206] width 180 height 24
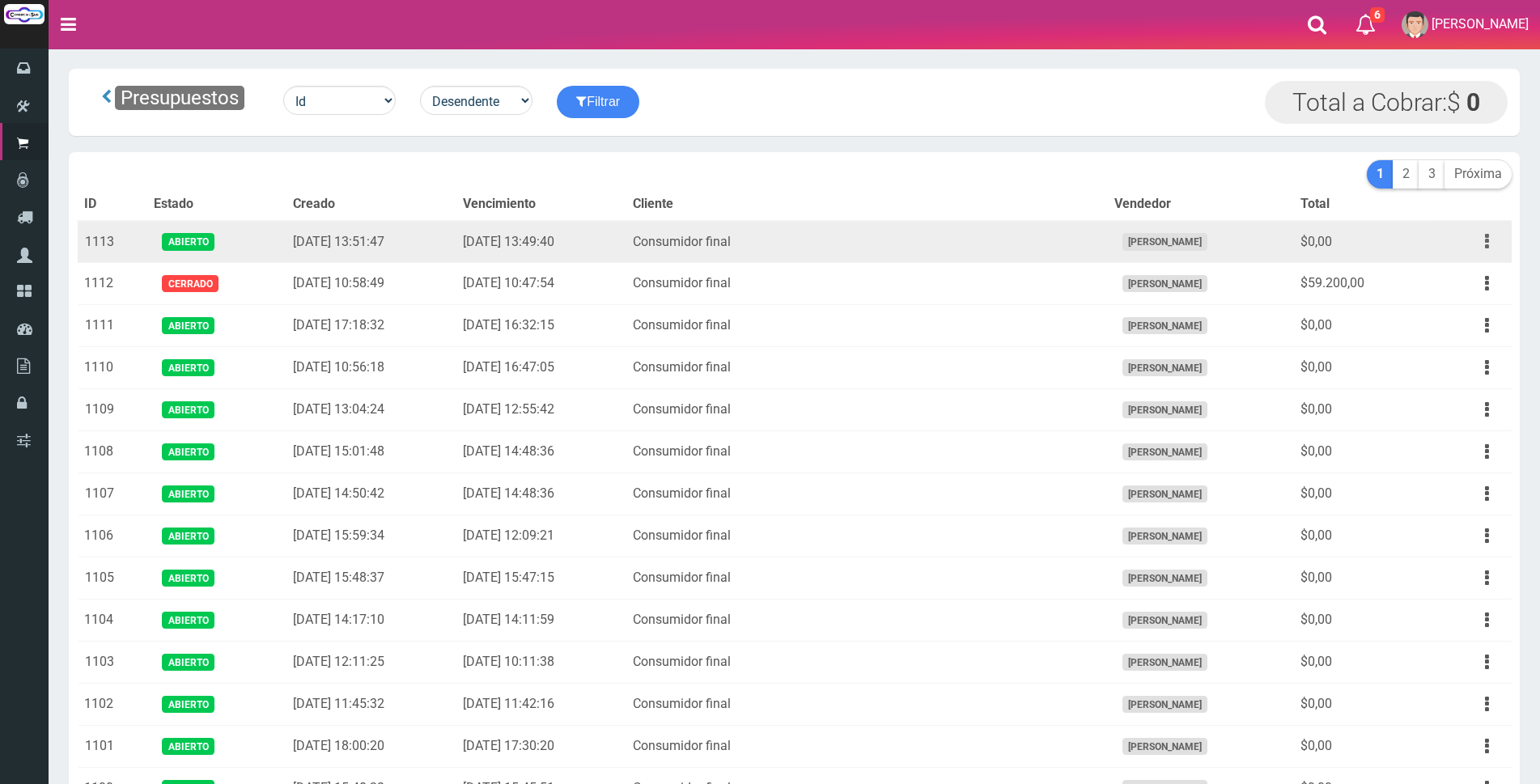
click at [1483, 244] on button "button" at bounding box center [1487, 242] width 36 height 28
click at [1469, 283] on link "Editar" at bounding box center [1441, 281] width 128 height 36
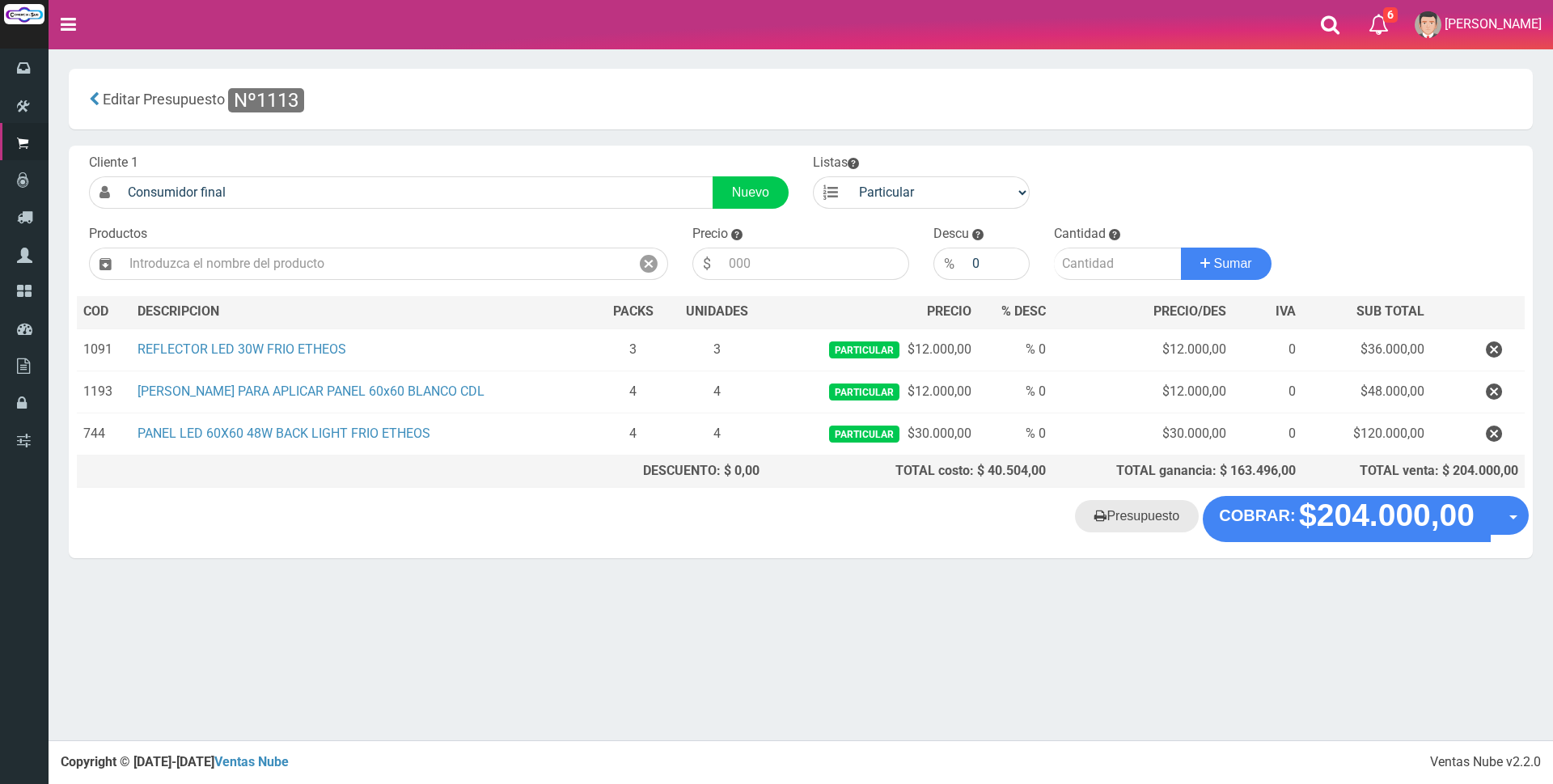
click at [1140, 519] on link "Presupuesto" at bounding box center [1137, 516] width 123 height 32
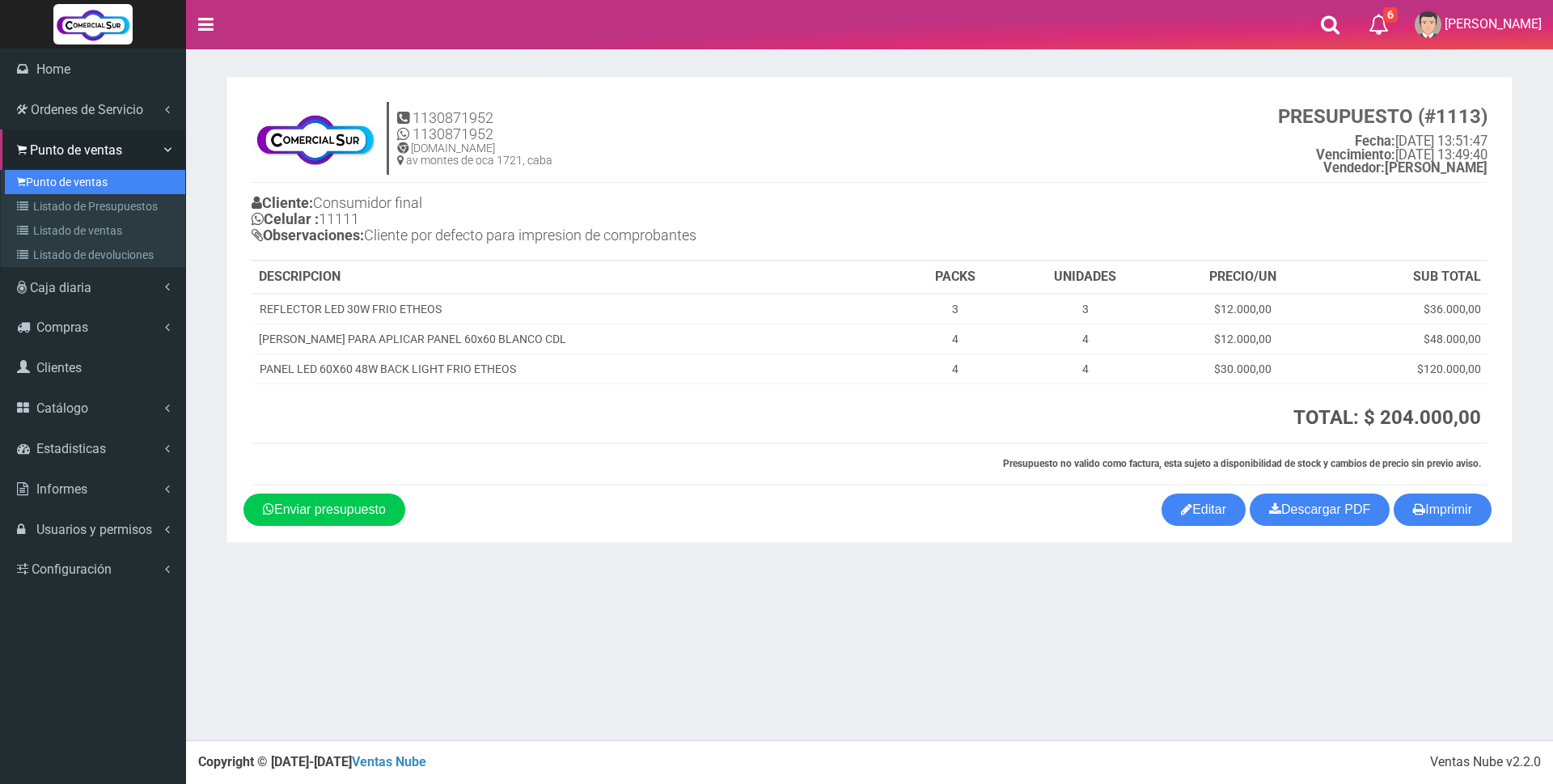
click at [46, 178] on link "Punto de ventas" at bounding box center [94, 181] width 180 height 24
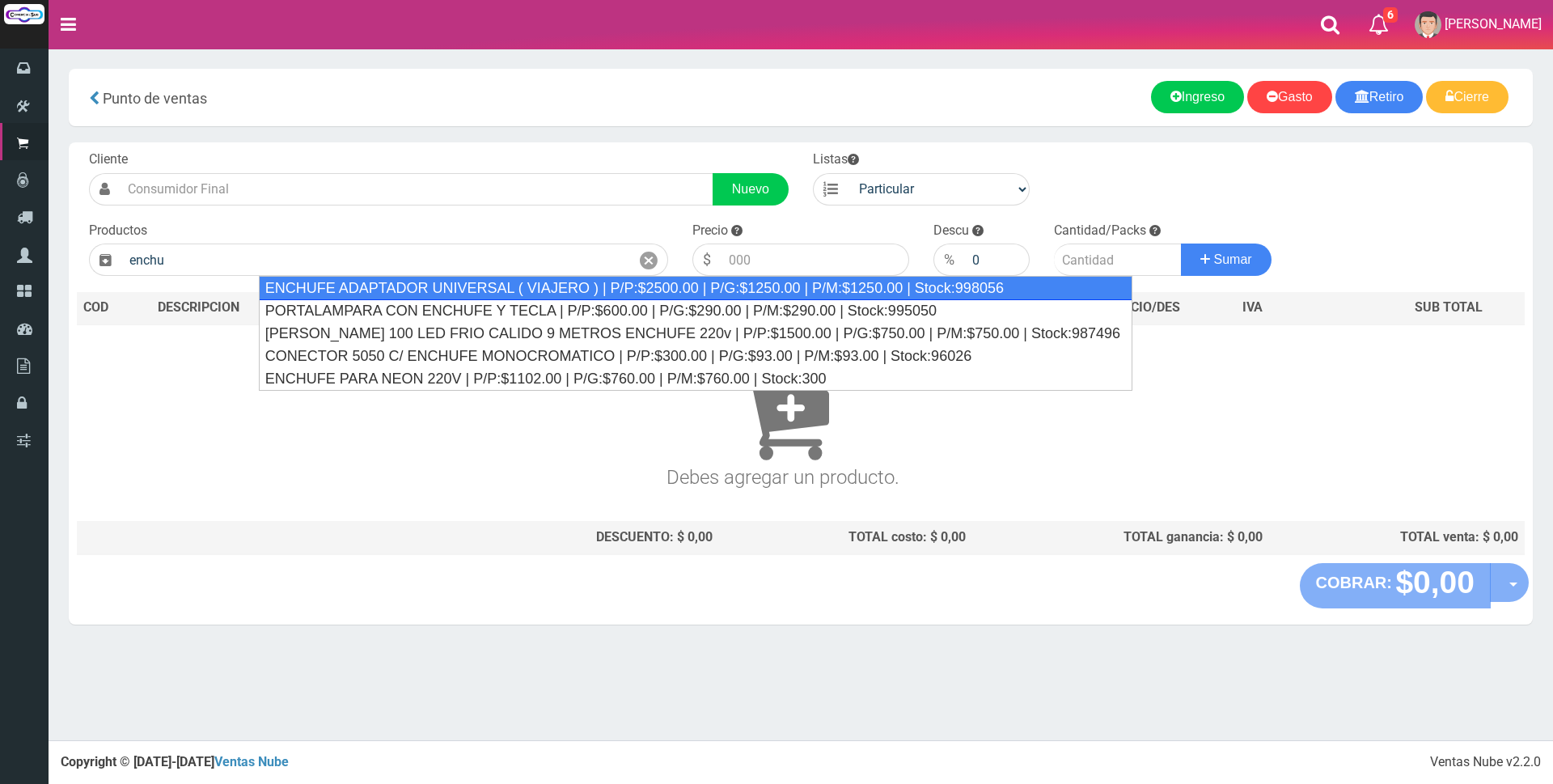
drag, startPoint x: 576, startPoint y: 289, endPoint x: 740, endPoint y: 287, distance: 164.0
click at [582, 289] on div "ENCHUFE ADAPTADOR UNIVERSAL ( VIAJERO ) | P/P:$2500.00 | P/G:$1250.00 | P/M:$12…" at bounding box center [696, 288] width 874 height 24
type input "ENCHUFE ADAPTADOR UNIVERSAL ( VIAJERO ) | P/P:$2500.00 | P/G:$1250.00 | P/M:$12…"
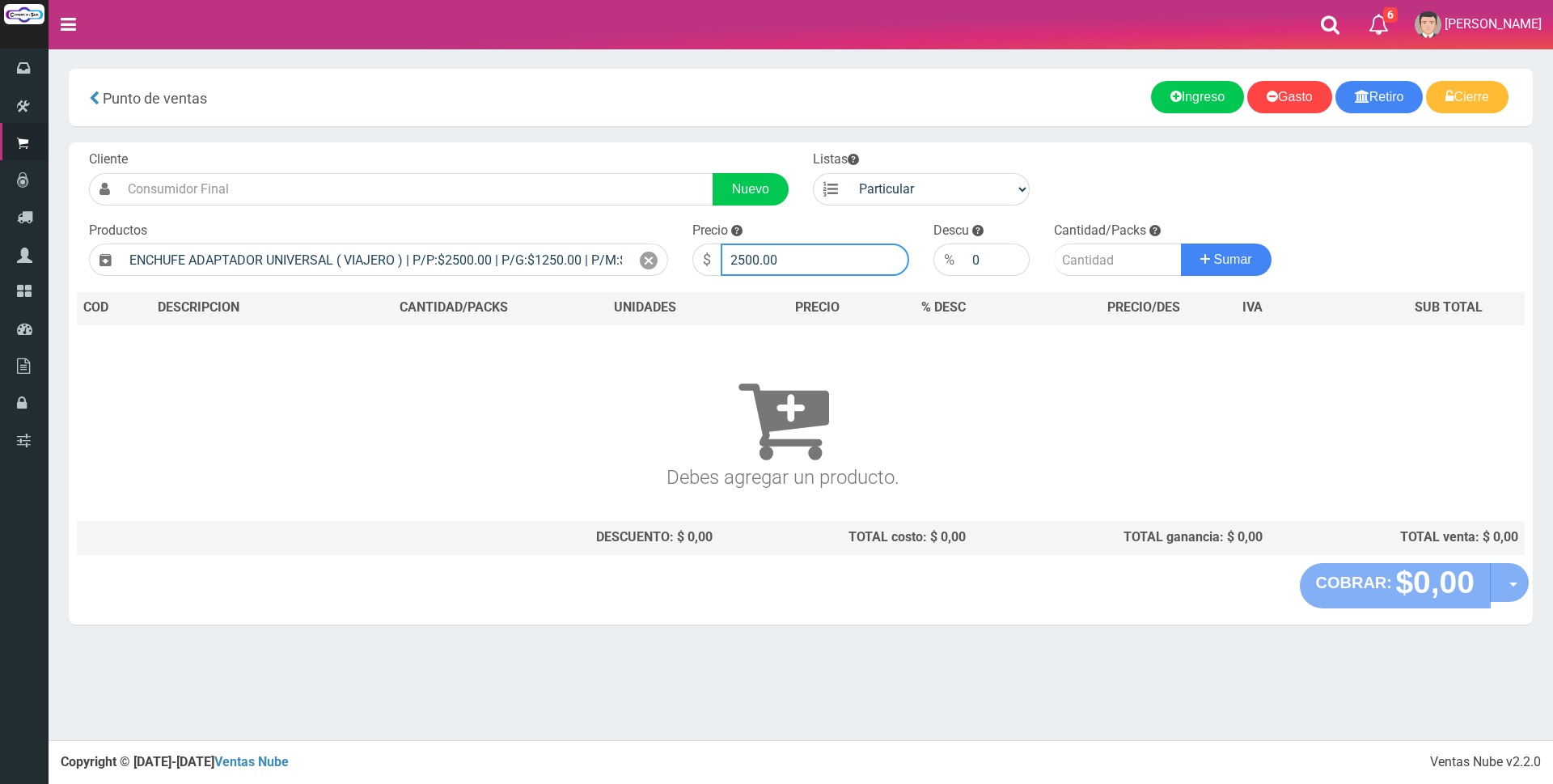
click at [797, 260] on input "2500.00" at bounding box center [815, 259] width 188 height 32
type input "2"
type input "3500"
click at [1097, 266] on input "number" at bounding box center [1118, 259] width 128 height 32
type input "2"
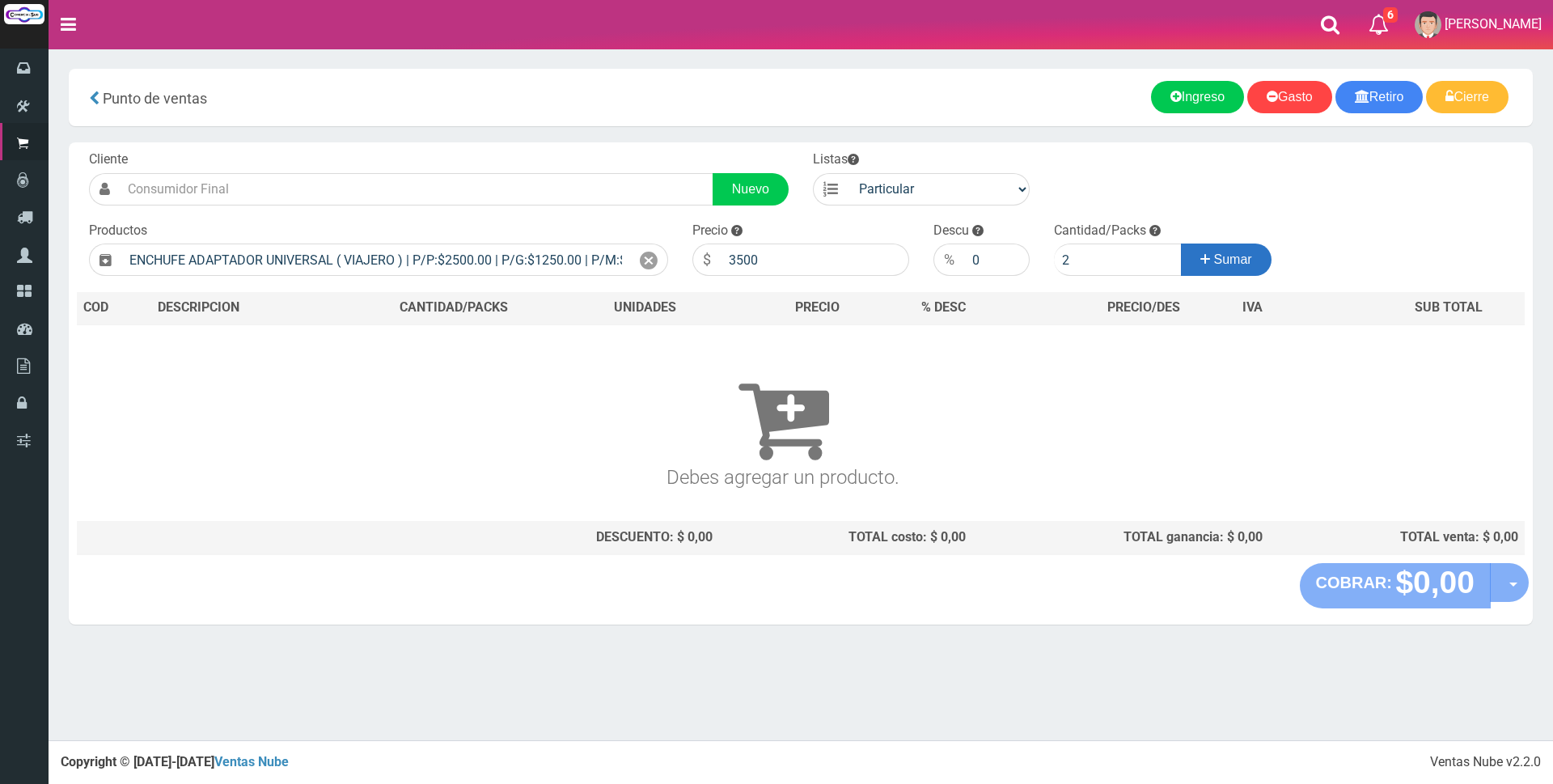
click at [1229, 262] on span "Sumar" at bounding box center [1233, 258] width 38 height 13
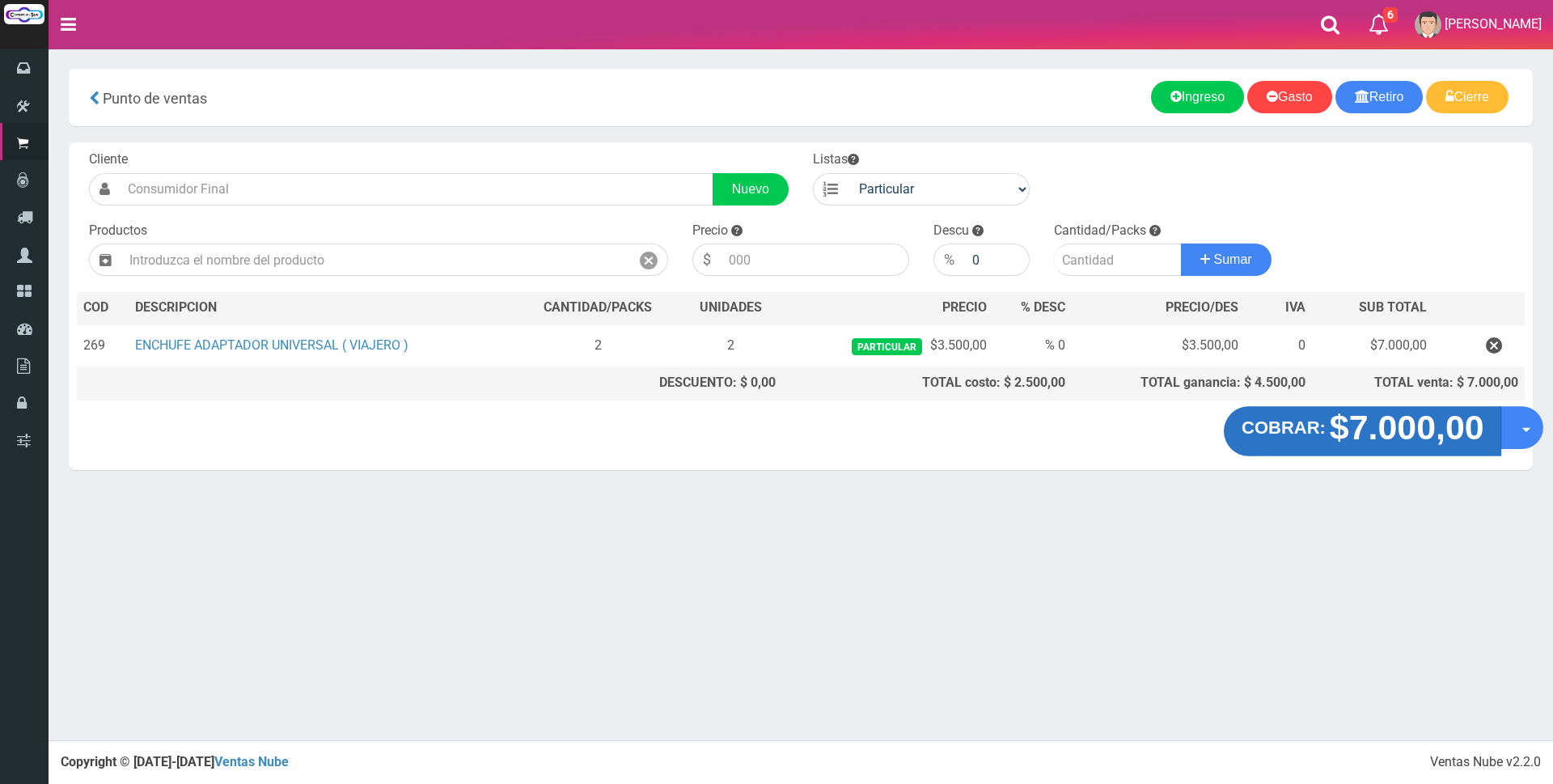
click at [1365, 424] on strong "$7.000,00" at bounding box center [1406, 427] width 155 height 38
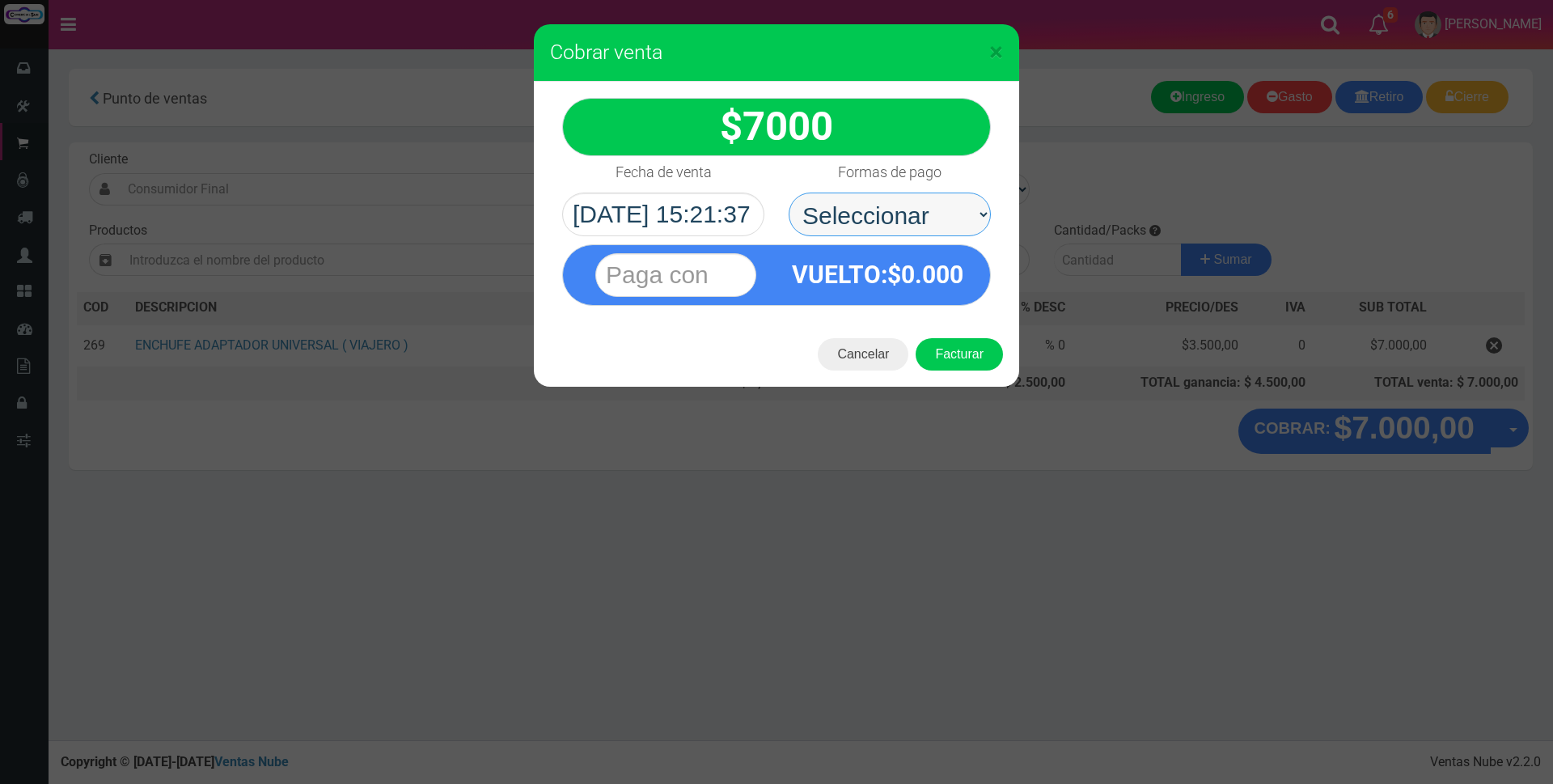
click at [934, 216] on select "Seleccionar Efectivo Tarjeta de Crédito Depósito Débito" at bounding box center [890, 214] width 202 height 44
select select "Efectivo"
click at [788, 193] on select "Seleccionar Efectivo Tarjeta de Crédito Depósito Débito" at bounding box center [890, 214] width 202 height 44
click at [750, 272] on input "text" at bounding box center [676, 274] width 161 height 44
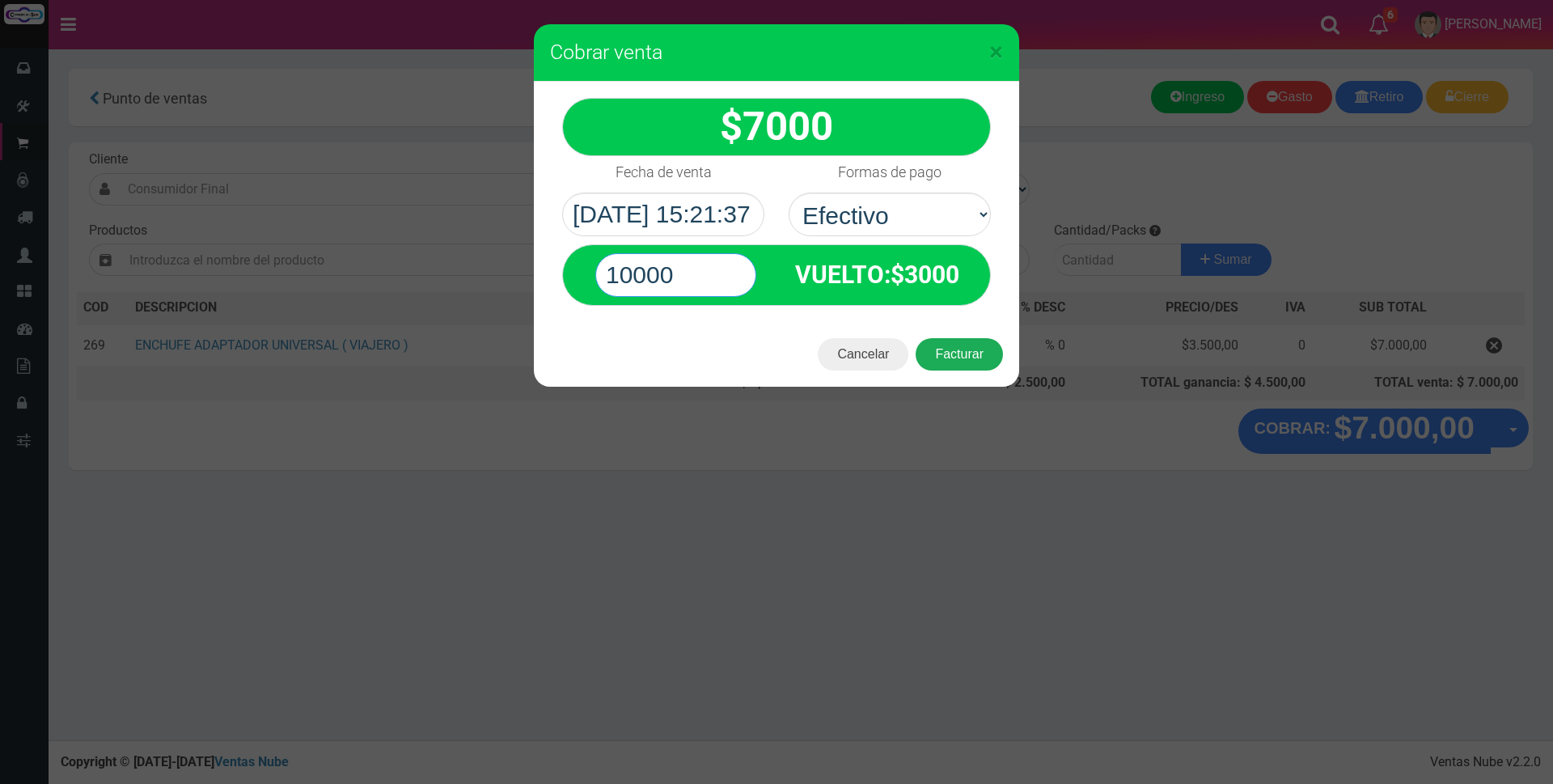
type input "10000"
click at [973, 358] on button "Facturar" at bounding box center [959, 354] width 87 height 32
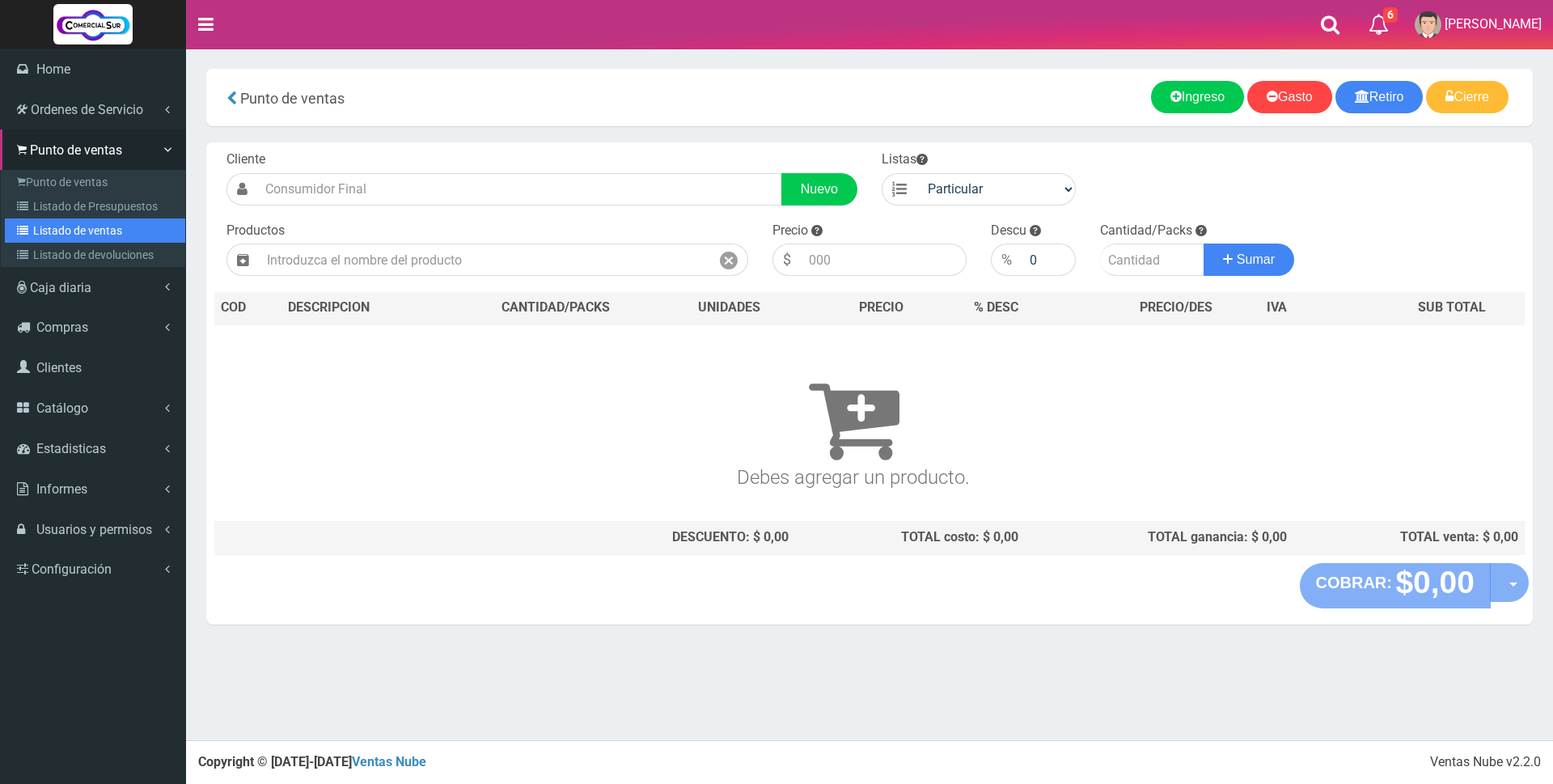
click at [77, 230] on link "Listado de ventas" at bounding box center [94, 230] width 180 height 24
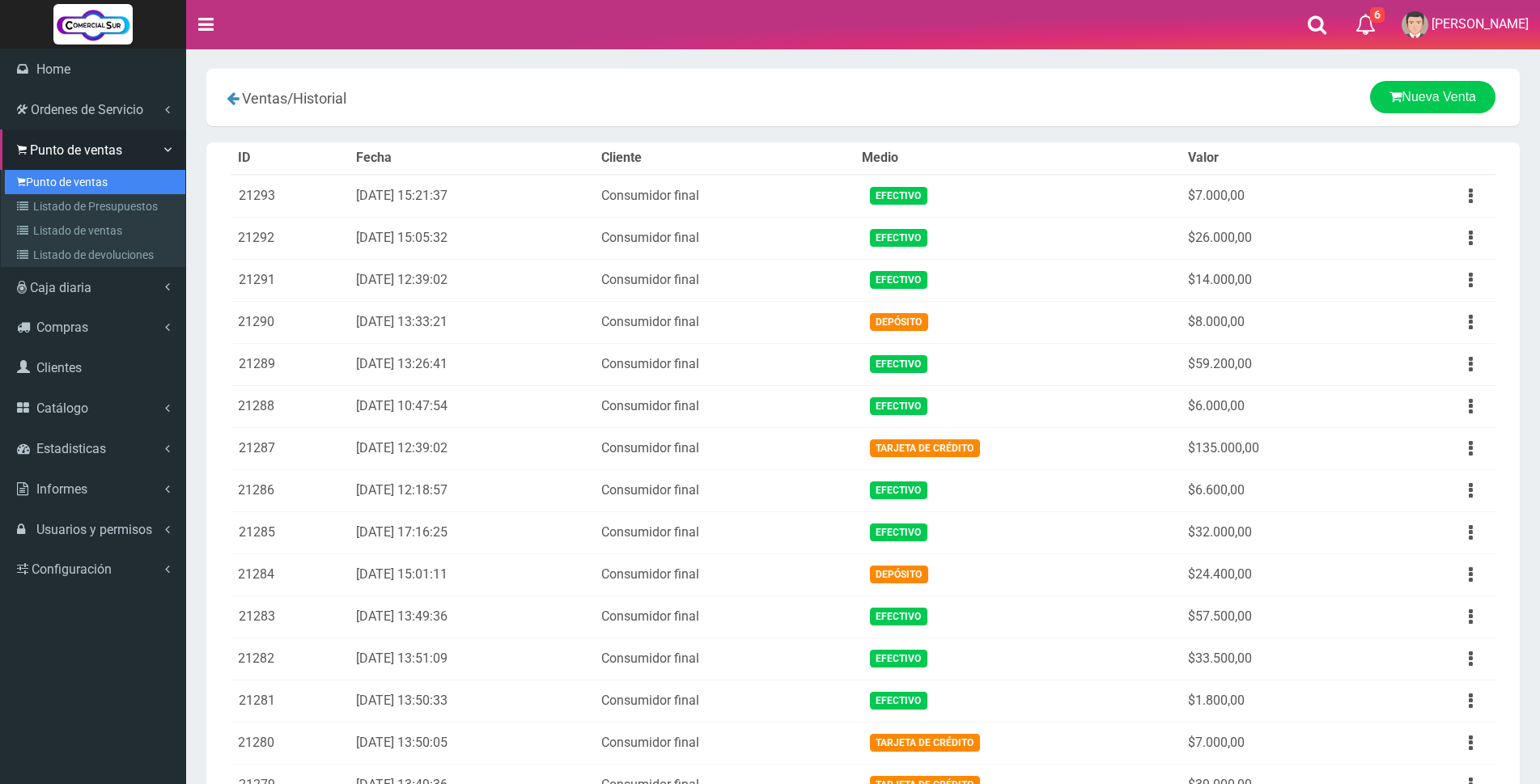
click at [60, 182] on link "Punto de ventas" at bounding box center [94, 181] width 180 height 24
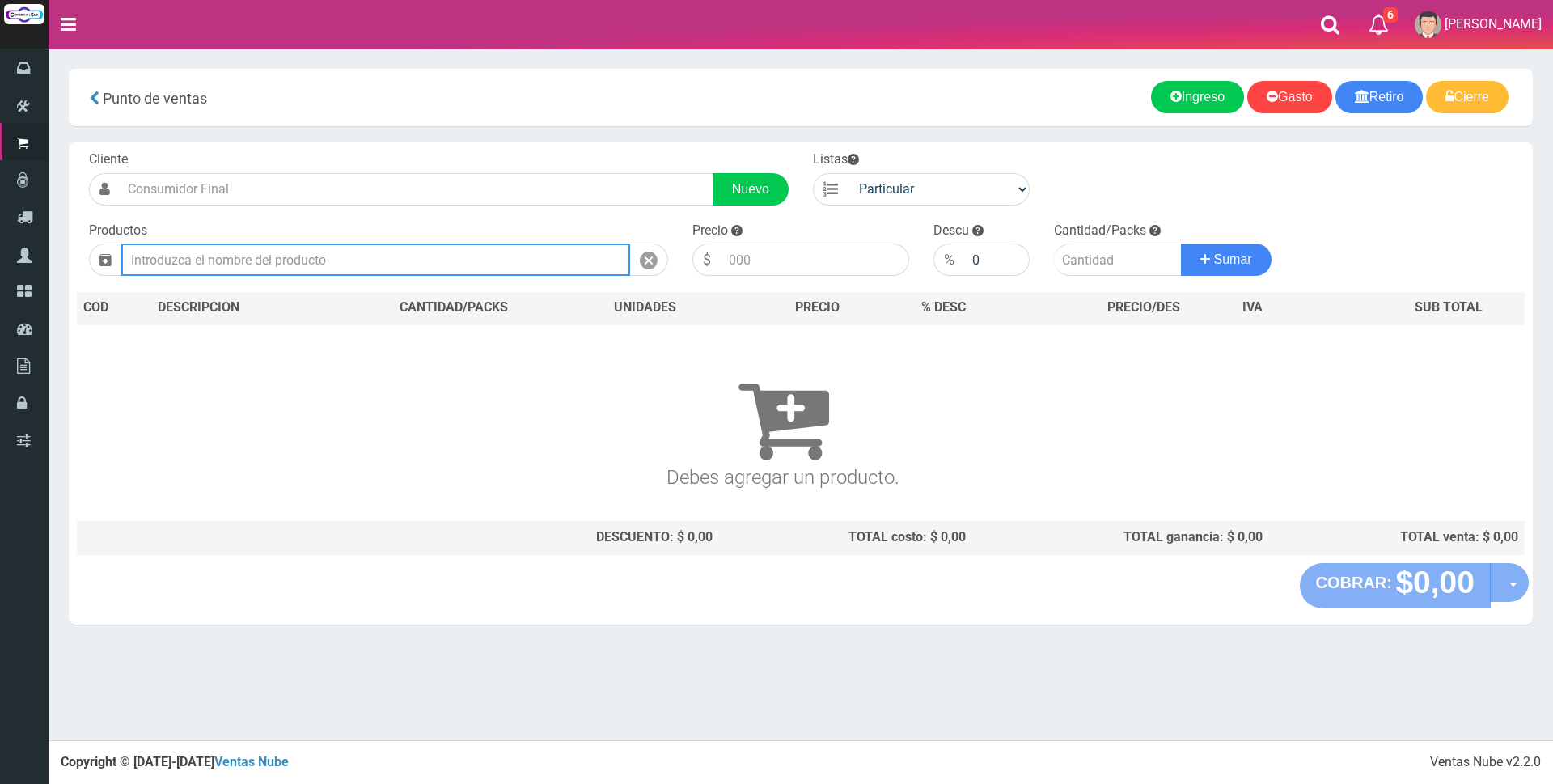
click at [254, 259] on input "text" at bounding box center [376, 259] width 509 height 32
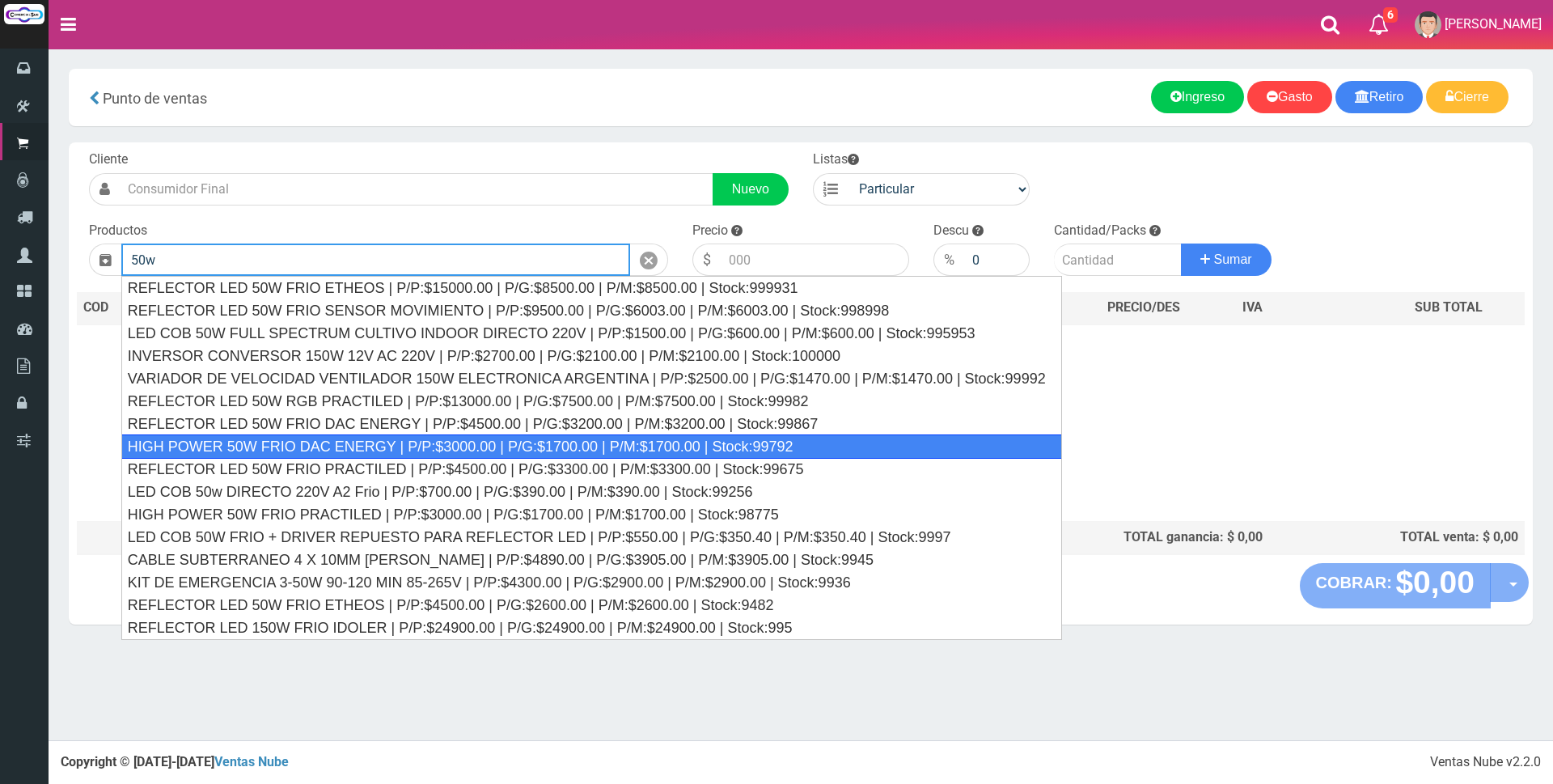
click at [392, 455] on div "HIGH POWER 50W FRIO DAC ENERGY | P/P:$3000.00 | P/G:$1700.00 | P/M:$1700.00 | S…" at bounding box center [592, 446] width 941 height 24
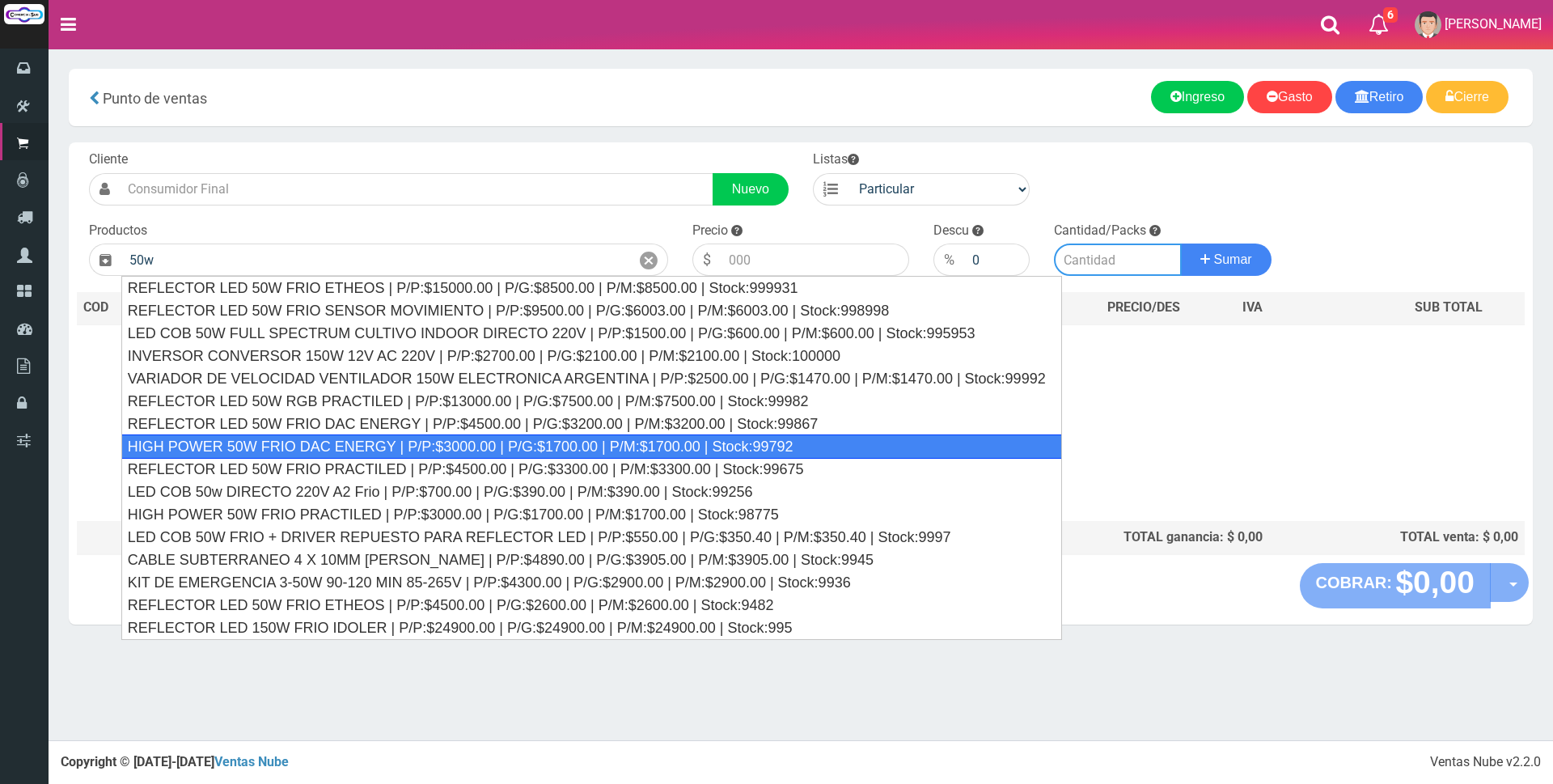
type input "HIGH POWER 50W FRIO DAC ENERGY | P/P:$3000.00 | P/G:$1700.00 | P/M:$1700.00 | S…"
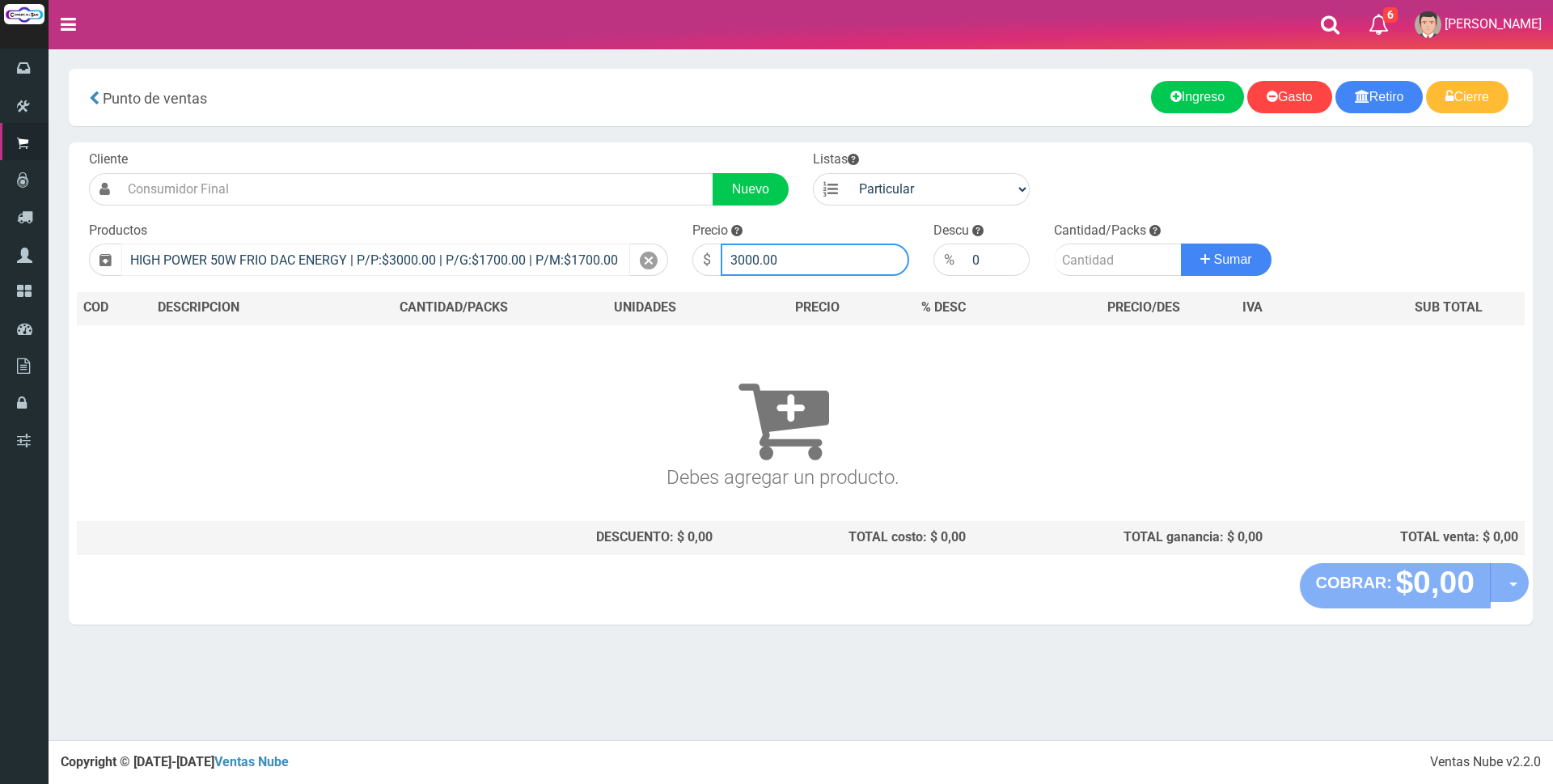
drag, startPoint x: 807, startPoint y: 261, endPoint x: 512, endPoint y: 265, distance: 295.0
click at [512, 150] on form "Cliente Nuevo Listas Particular Gremio Mayoristas" at bounding box center [801, 150] width 1448 height 0
type input "8500"
type input "1"
click at [1181, 243] on button "Sumar" at bounding box center [1226, 259] width 91 height 32
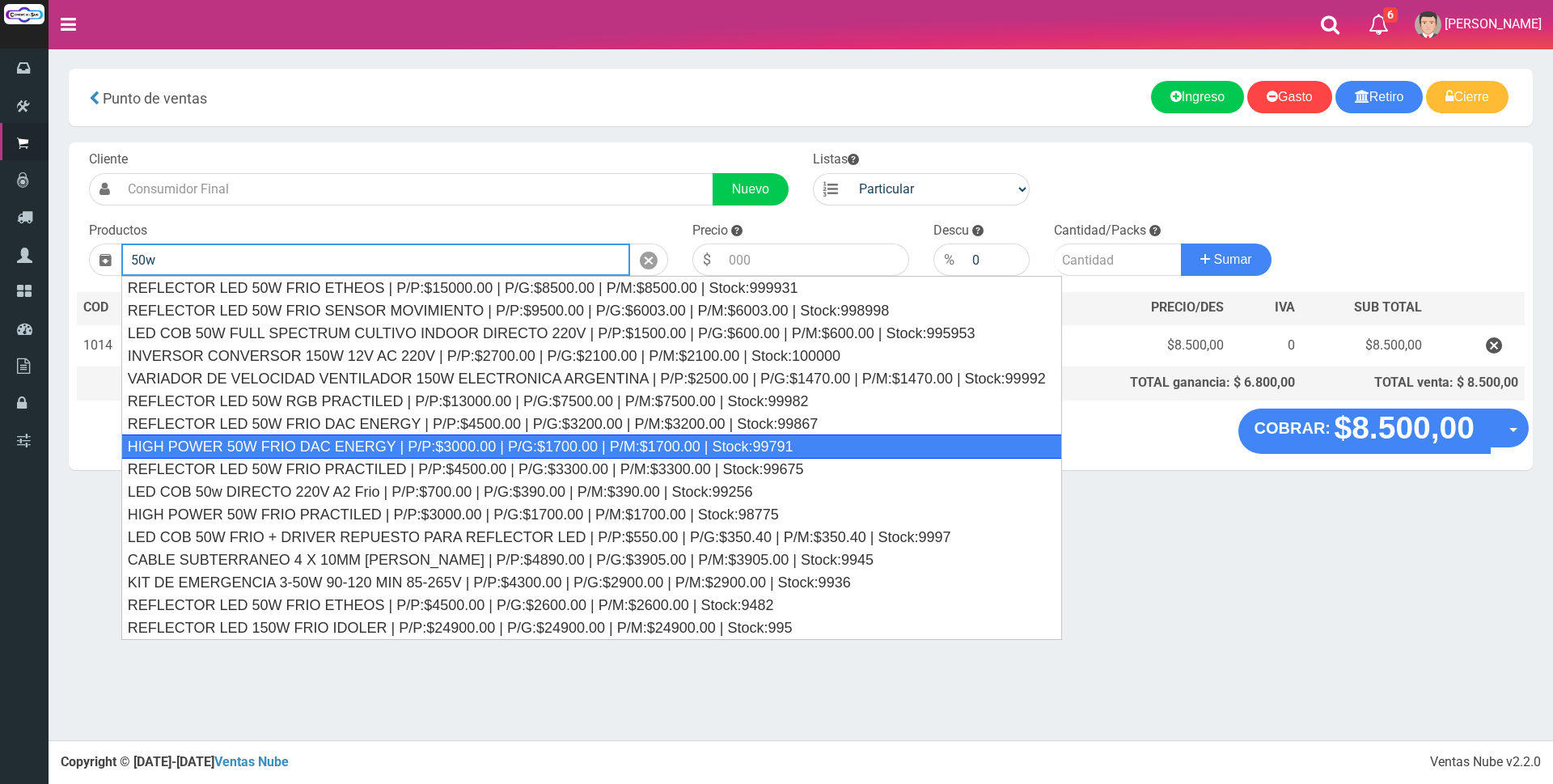
click at [424, 444] on div "HIGH POWER 50W FRIO DAC ENERGY | P/P:$3000.00 | P/G:$1700.00 | P/M:$1700.00 | S…" at bounding box center [592, 446] width 941 height 24
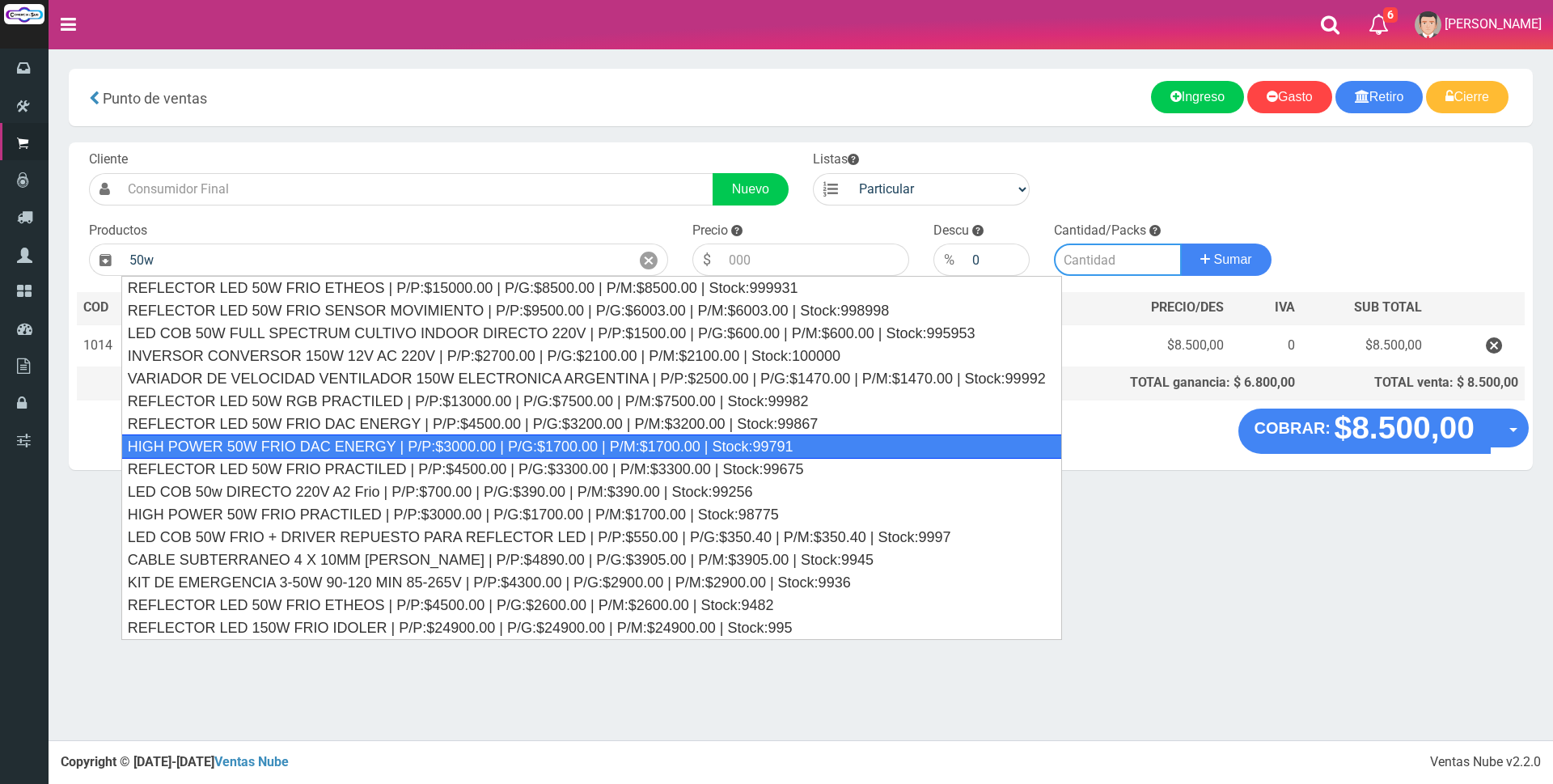
type input "HIGH POWER 50W FRIO DAC ENERGY | P/P:$3000.00 | P/G:$1700.00 | P/M:$1700.00 | S…"
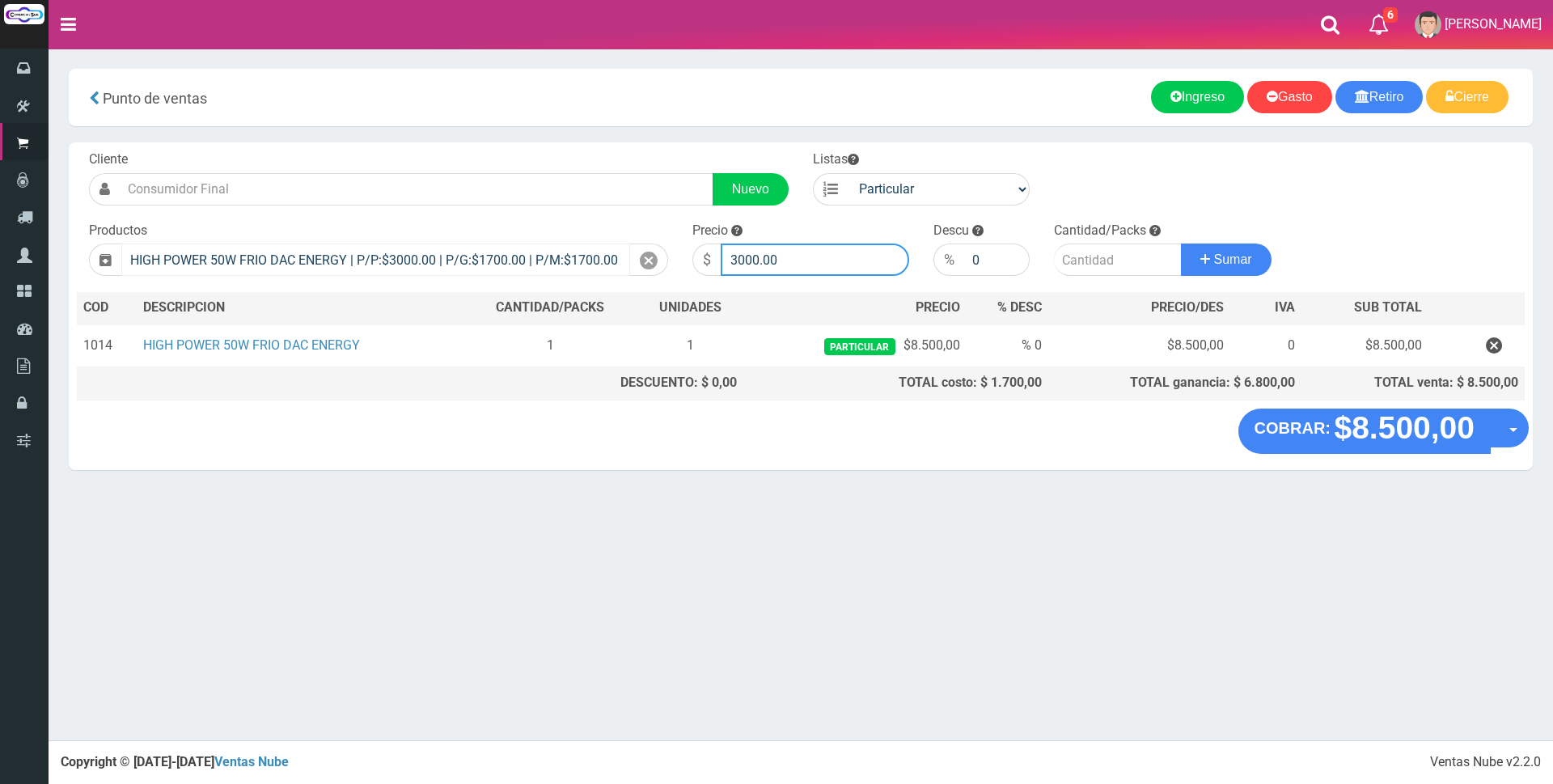
drag, startPoint x: 808, startPoint y: 259, endPoint x: 541, endPoint y: 250, distance: 267.2
click at [543, 150] on form "Cliente Nuevo Listas Particular Gremio Mayoristas" at bounding box center [801, 150] width 1448 height 0
type input "8500"
click at [973, 265] on input "0" at bounding box center [997, 259] width 66 height 32
type input "15"
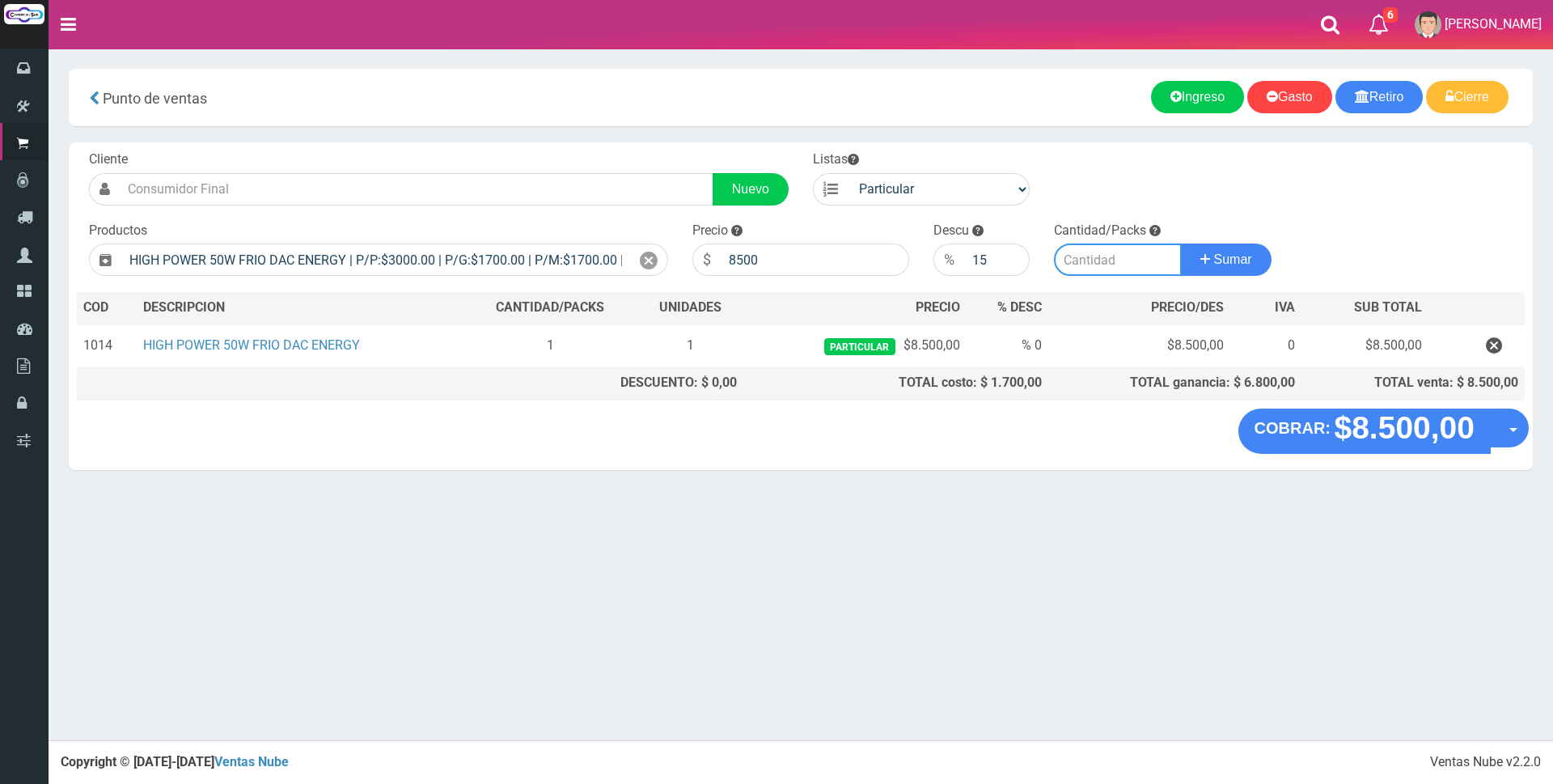
click at [1096, 249] on input "number" at bounding box center [1118, 259] width 128 height 32
type input "1"
click at [1181, 243] on button "Sumar" at bounding box center [1226, 259] width 91 height 32
click at [1009, 215] on div "Cliente Nuevo Listas Particular Gremio Mayoristas Productos" at bounding box center [800, 275] width 1464 height 266
drag, startPoint x: 989, startPoint y: 255, endPoint x: 856, endPoint y: 254, distance: 133.0
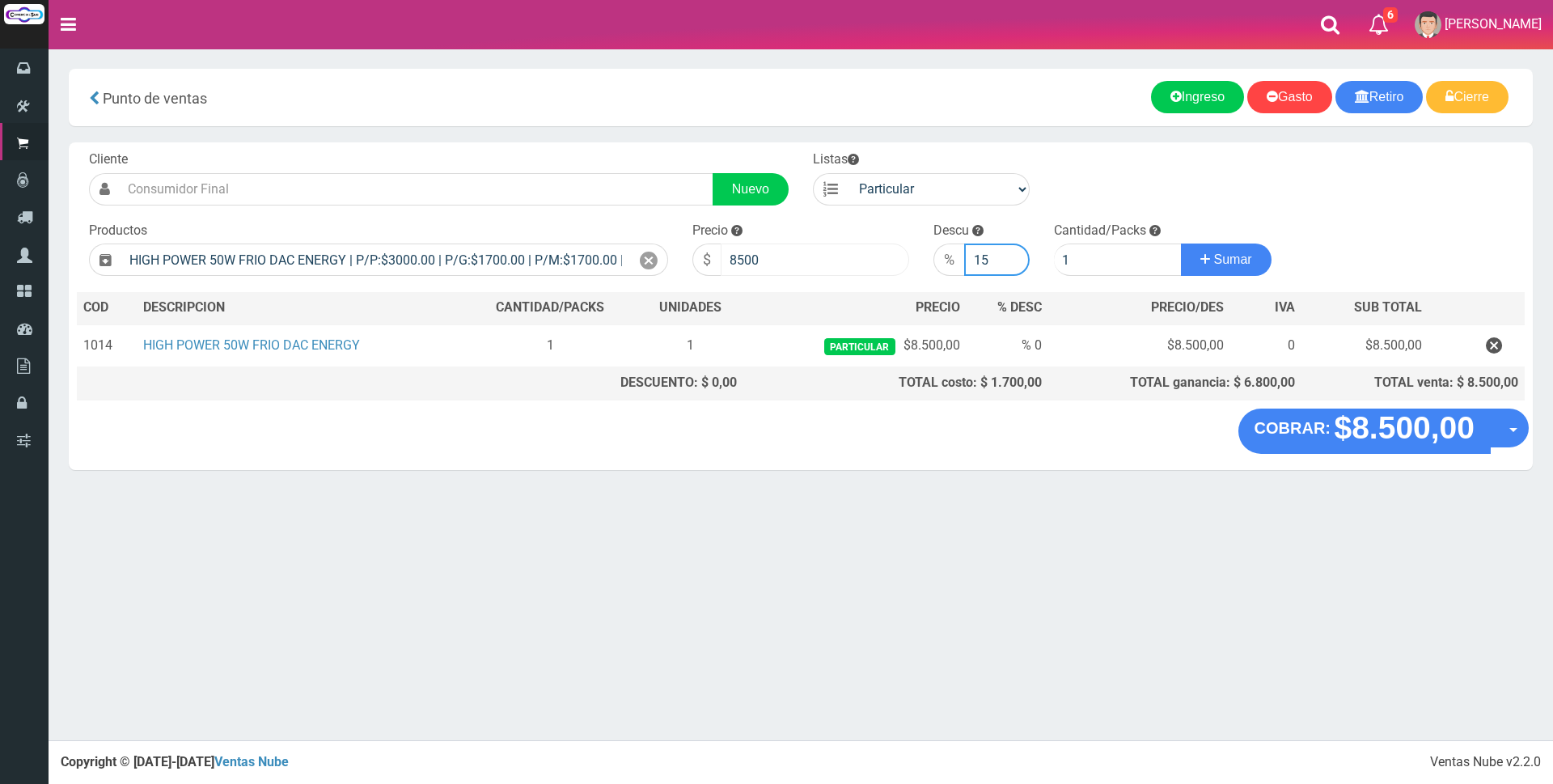
click at [856, 150] on form "Cliente Nuevo Listas Particular Gremio Mayoristas" at bounding box center [801, 150] width 1448 height 0
drag, startPoint x: 1094, startPoint y: 252, endPoint x: 972, endPoint y: 241, distance: 122.5
click at [978, 150] on form "Cliente Nuevo Listas Particular Gremio Mayoristas" at bounding box center [801, 150] width 1448 height 0
drag, startPoint x: 1137, startPoint y: 260, endPoint x: 955, endPoint y: 267, distance: 182.1
click at [982, 150] on form "Cliente Nuevo Listas Particular Gremio Mayoristas" at bounding box center [801, 150] width 1448 height 0
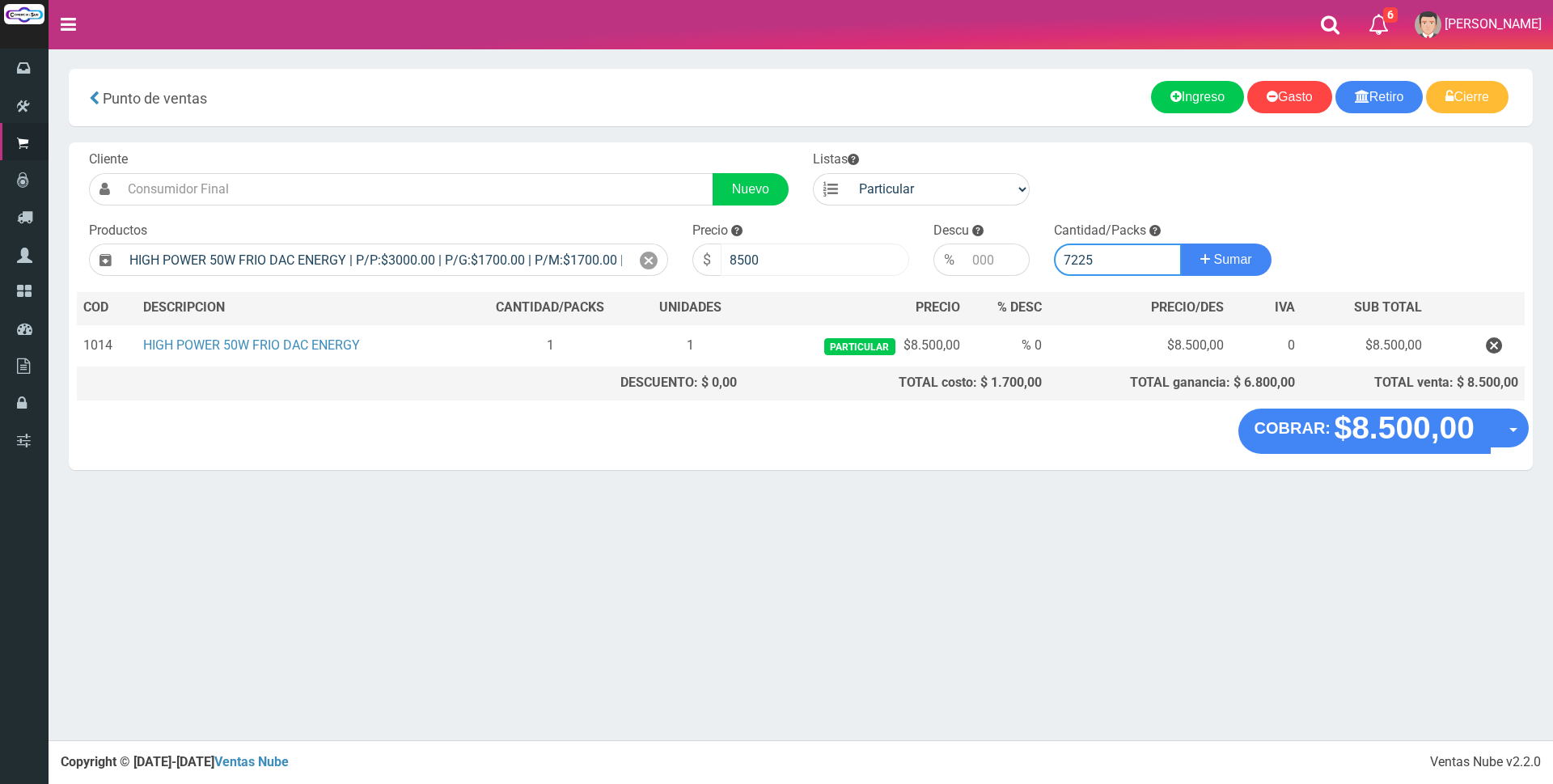
type input "7225"
drag, startPoint x: 810, startPoint y: 252, endPoint x: 484, endPoint y: 249, distance: 326.0
click at [503, 150] on form "Cliente Nuevo Listas Particular Gremio Mayoristas" at bounding box center [801, 150] width 1448 height 0
type input "7225"
drag, startPoint x: 1096, startPoint y: 256, endPoint x: 925, endPoint y: 261, distance: 171.1
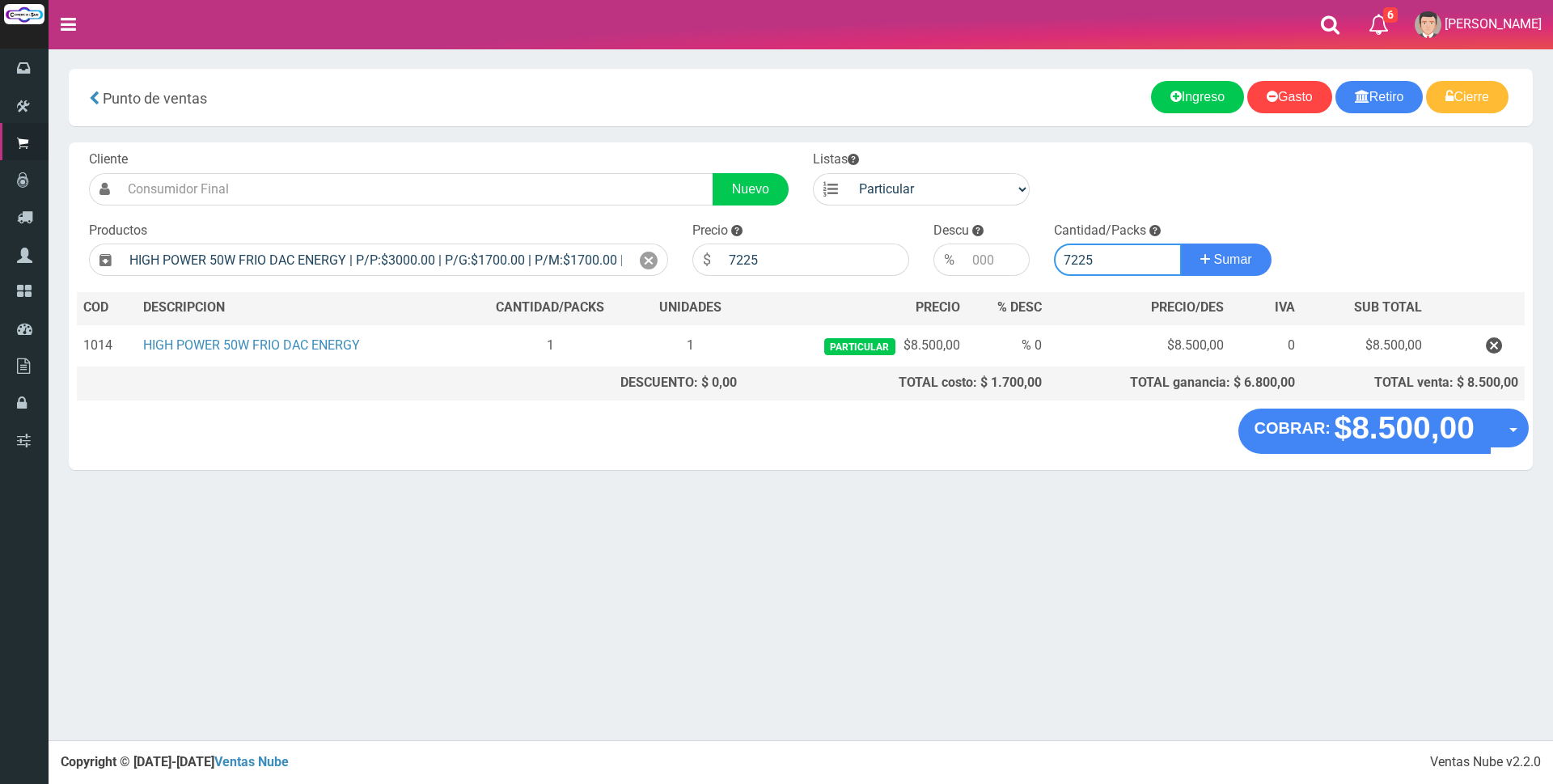
click at [925, 150] on form "Cliente Nuevo Listas Particular Gremio Mayoristas" at bounding box center [801, 150] width 1448 height 0
type input "1"
click at [1219, 257] on span "Sumar" at bounding box center [1233, 258] width 38 height 13
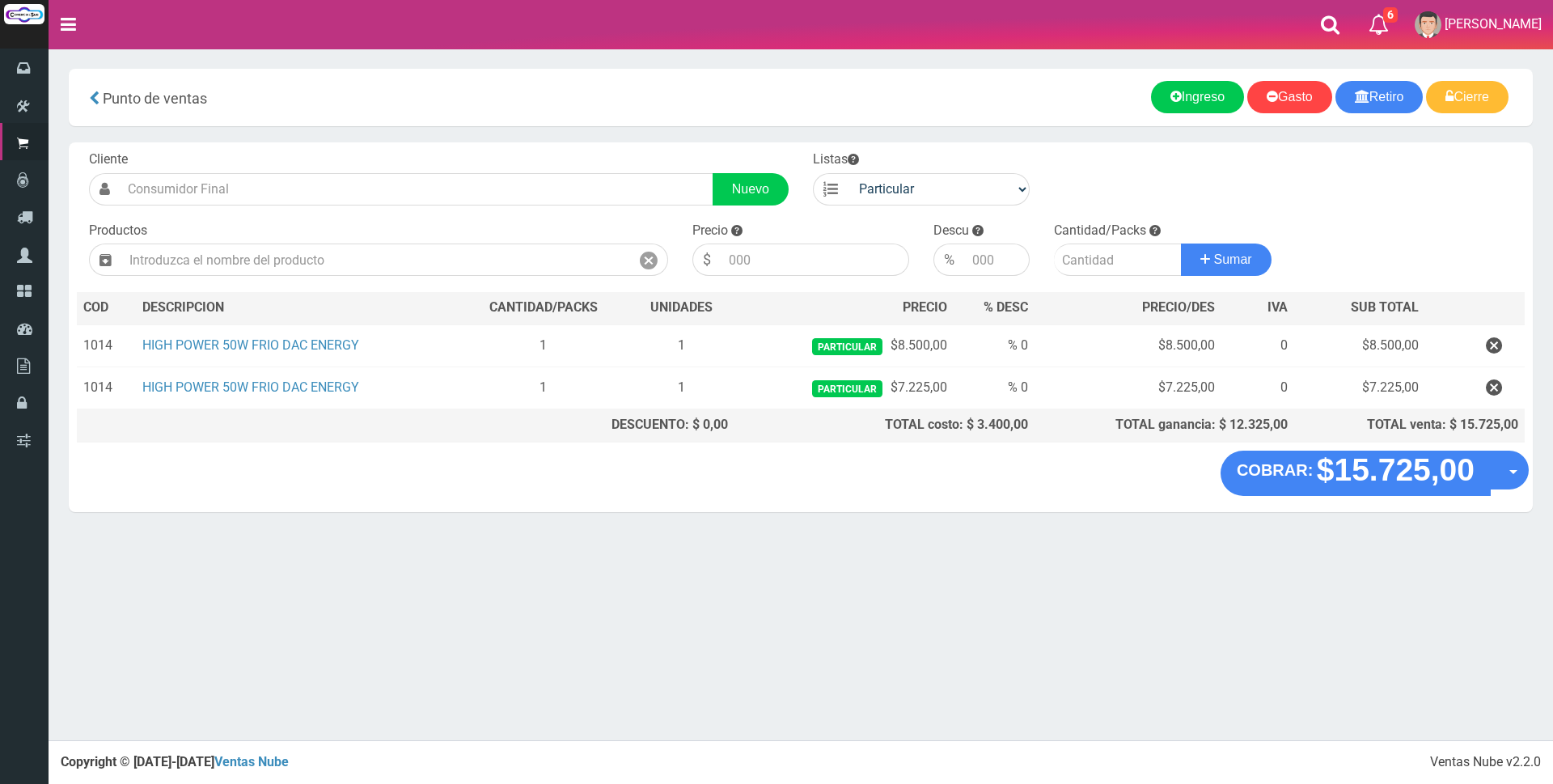
click at [732, 559] on div "× Titulo del Msj texto Mas Texto Cancelar Aceptar Gasto" at bounding box center [801, 370] width 1505 height 740
click at [237, 249] on input "text" at bounding box center [376, 259] width 509 height 32
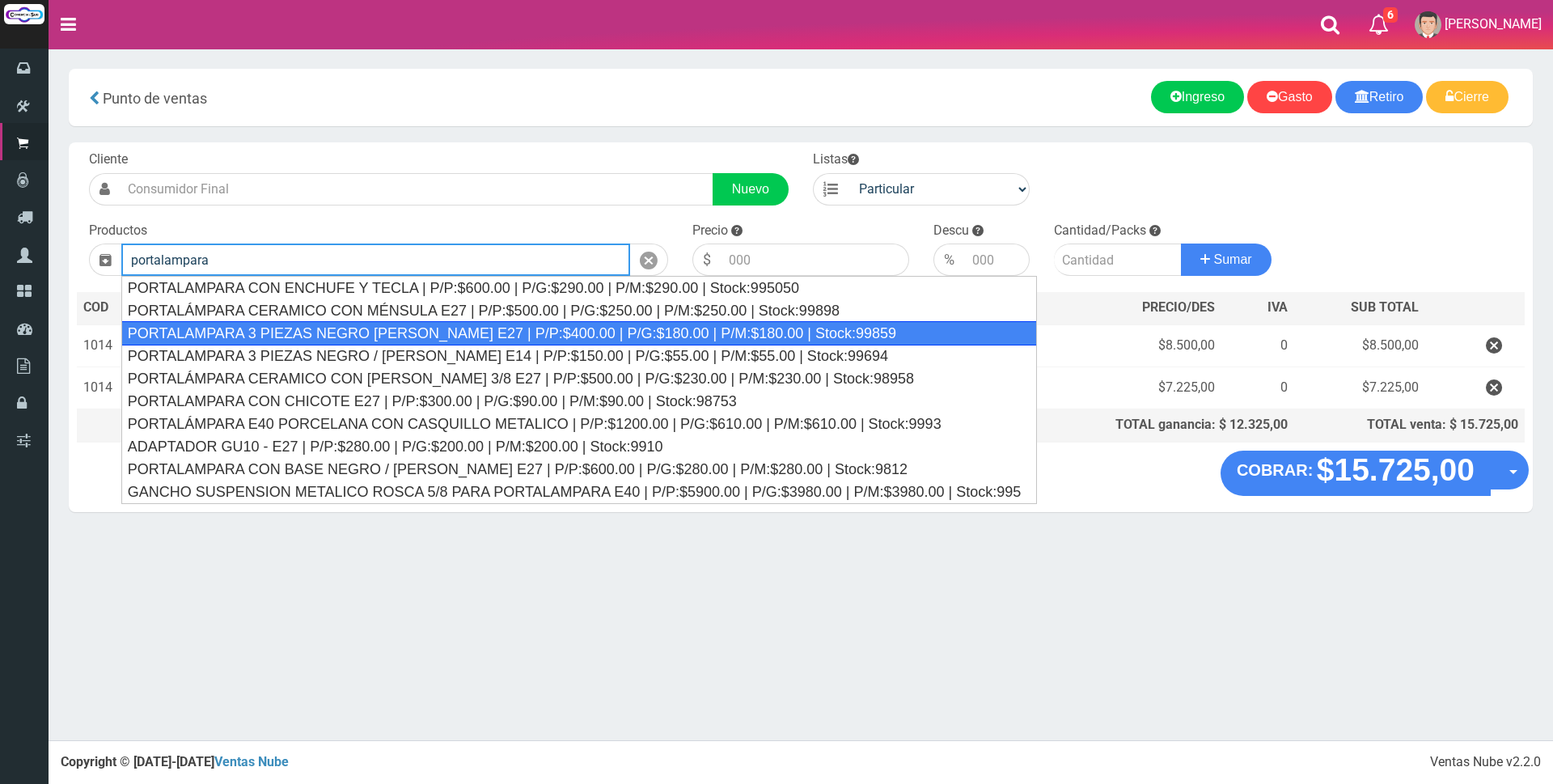
click at [501, 334] on div "PORTALAMPARA 3 PIEZAS NEGRO [PERSON_NAME] E27 | P/P:$400.00 | P/G:$180.00 | P/M…" at bounding box center [580, 333] width 916 height 24
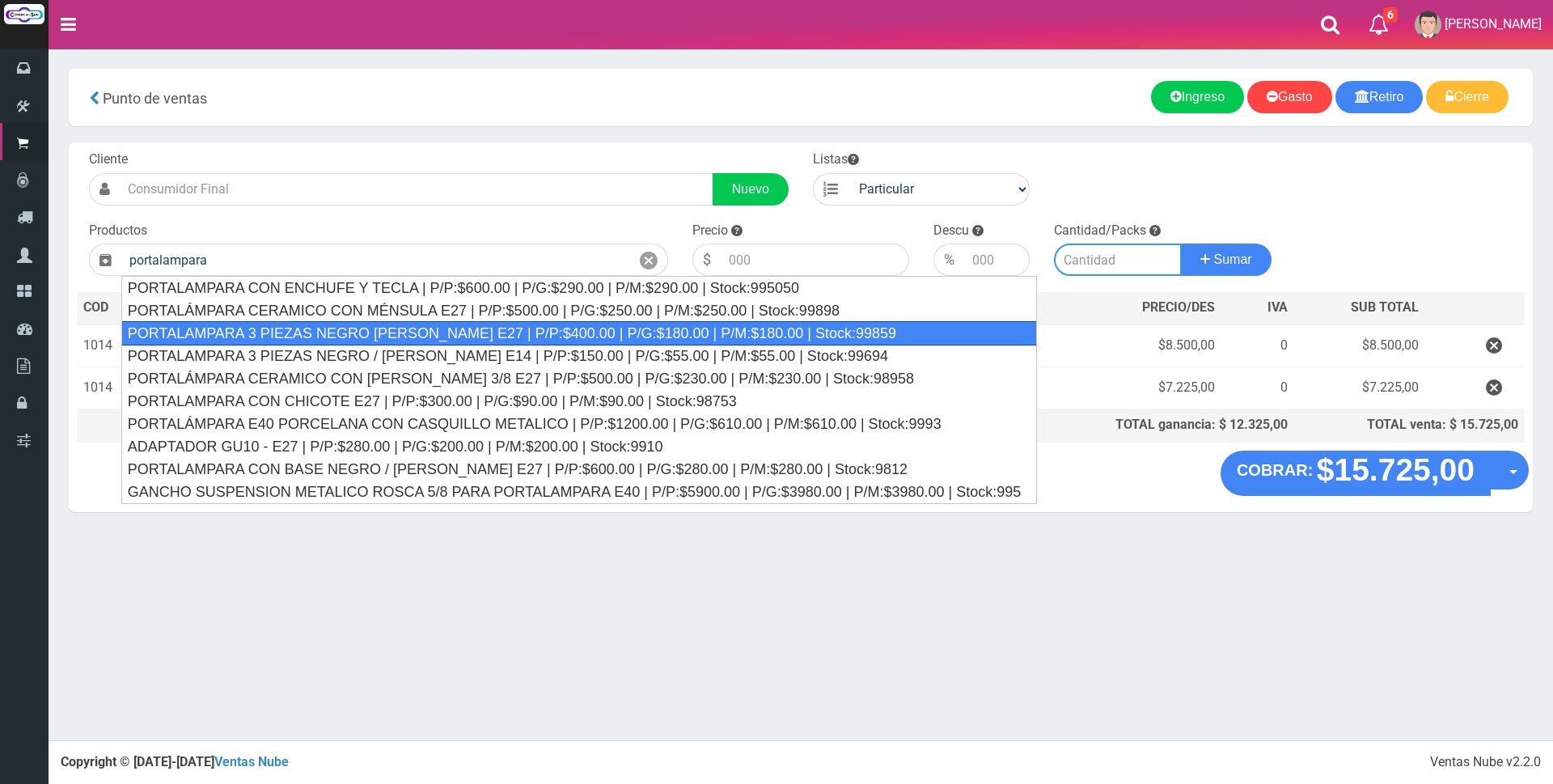
type input "PORTALAMPARA 3 PIEZAS NEGRO [PERSON_NAME] E27 | P/P:$400.00 | P/G:$180.00 | P/M…"
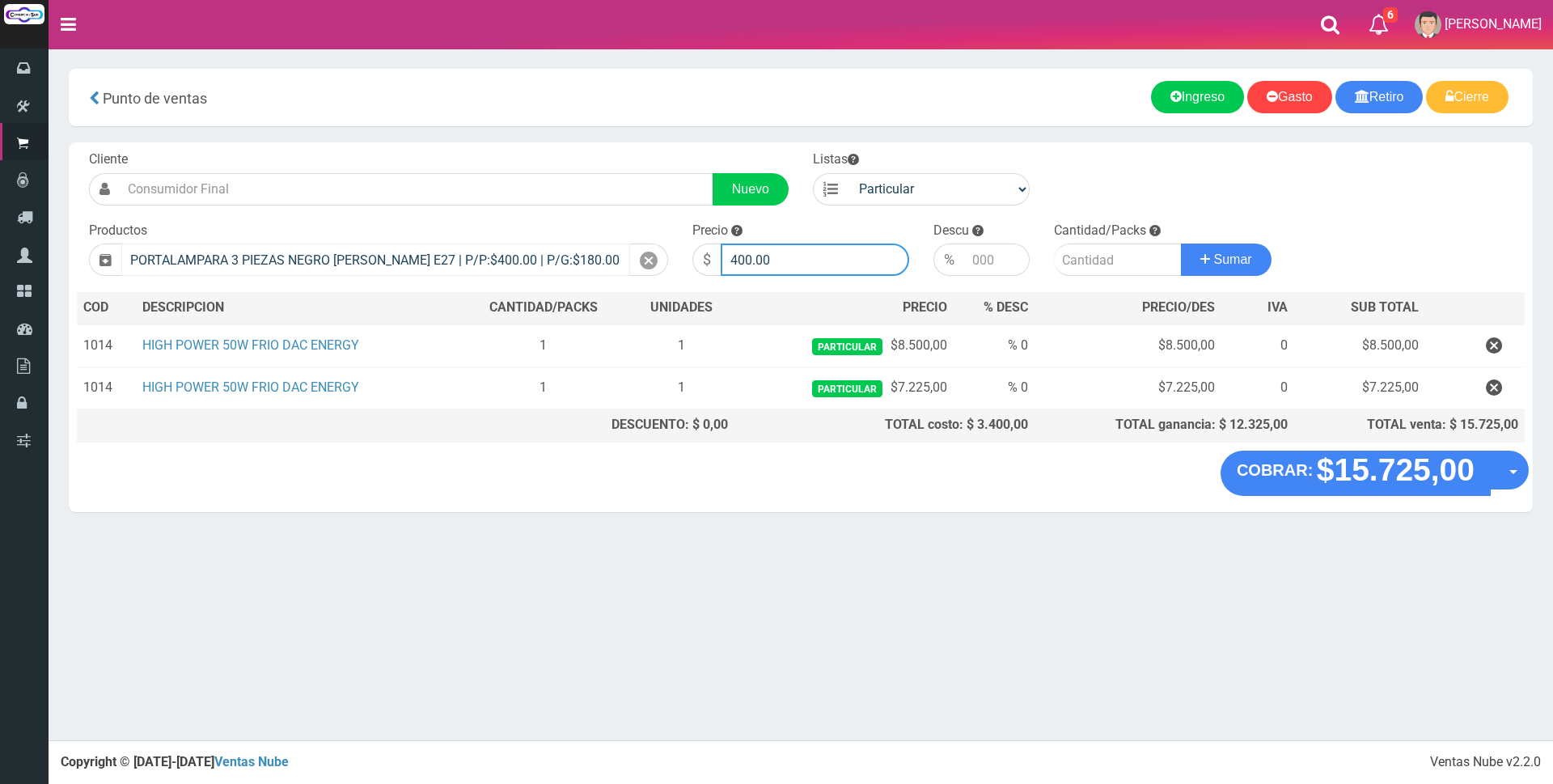
drag, startPoint x: 773, startPoint y: 248, endPoint x: 504, endPoint y: 246, distance: 269.0
click at [506, 150] on form "Cliente Nuevo Listas Particular Gremio Mayoristas" at bounding box center [801, 150] width 1448 height 0
click at [850, 273] on input "200" at bounding box center [815, 259] width 188 height 32
type input "2000"
type input "2"
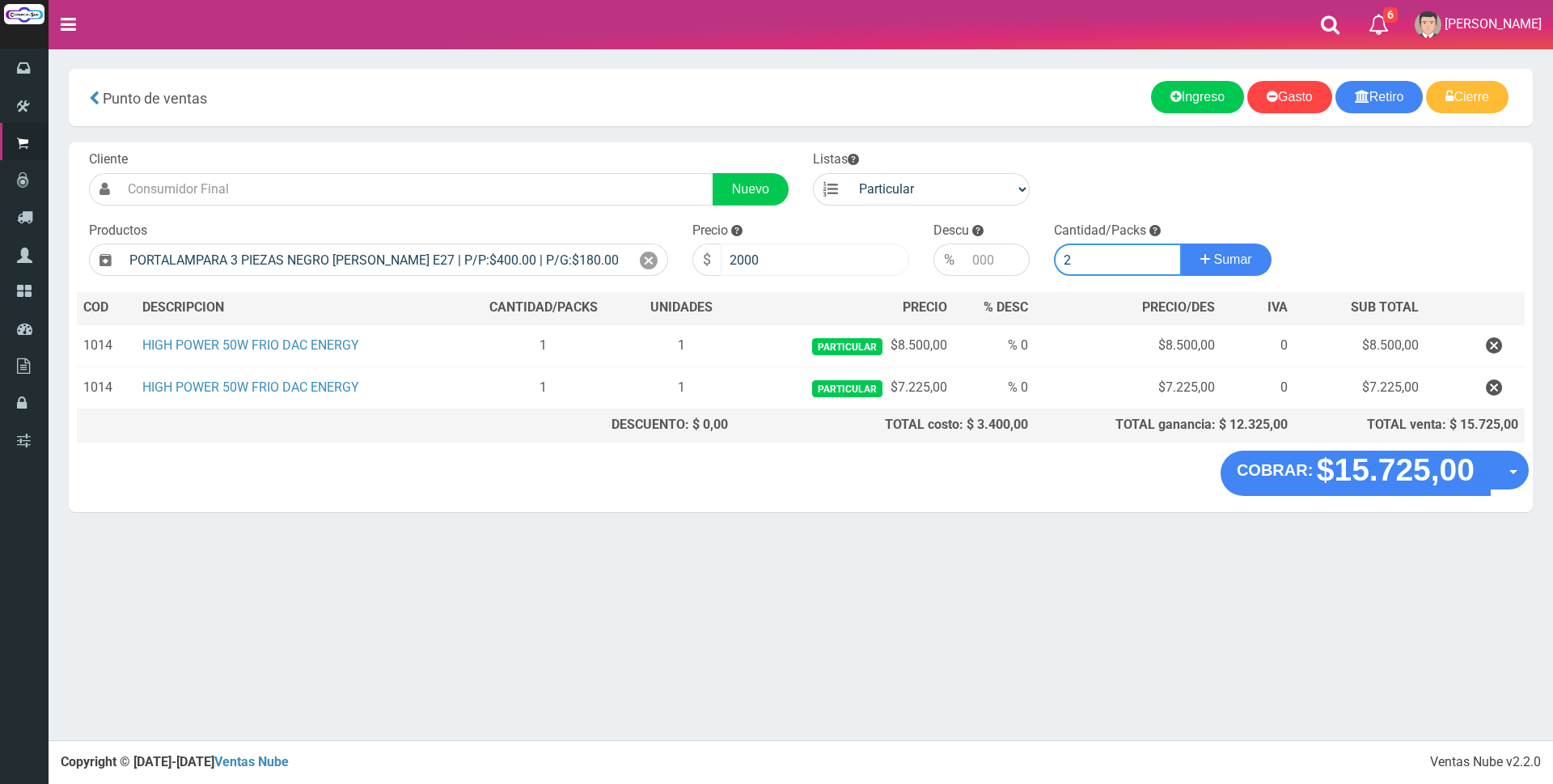
click at [1181, 243] on button "Sumar" at bounding box center [1226, 259] width 91 height 32
